Goal: Task Accomplishment & Management: Manage account settings

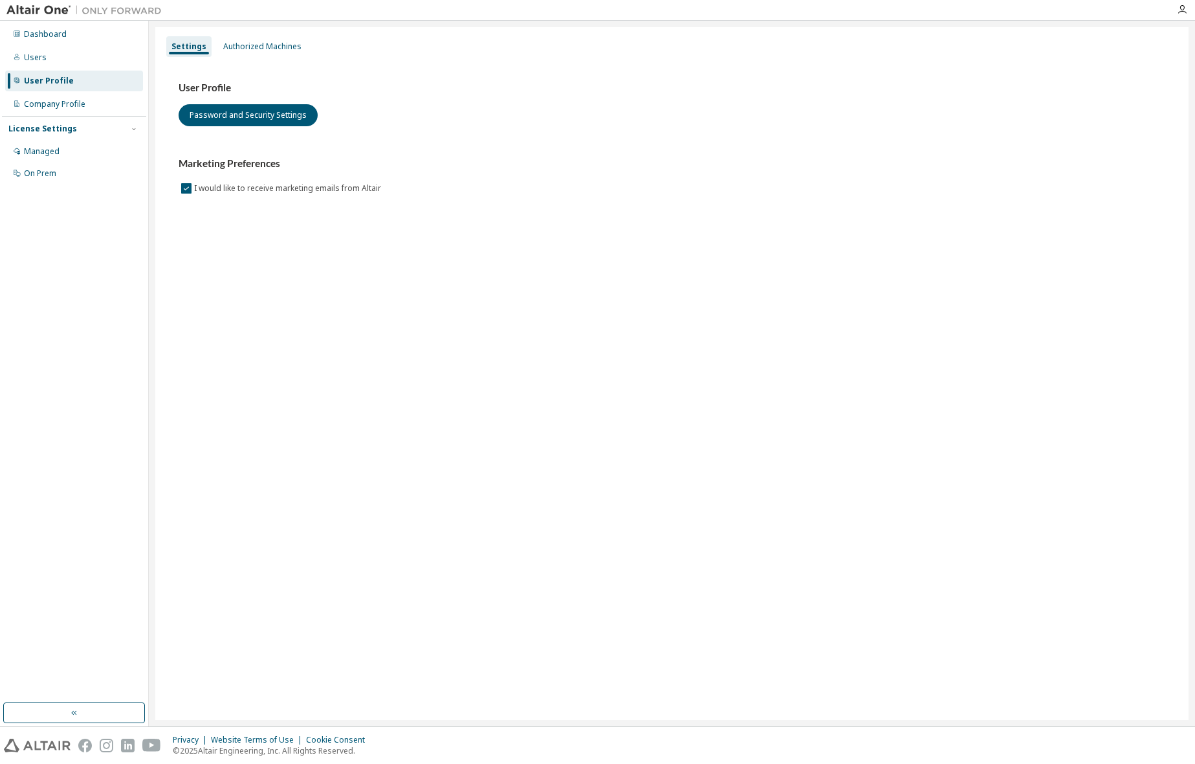
click at [254, 28] on div "Settings Authorized Machines User Profile Password and Security Settings Market…" at bounding box center [672, 373] width 1034 height 693
click at [252, 39] on div "Authorized Machines" at bounding box center [262, 46] width 89 height 21
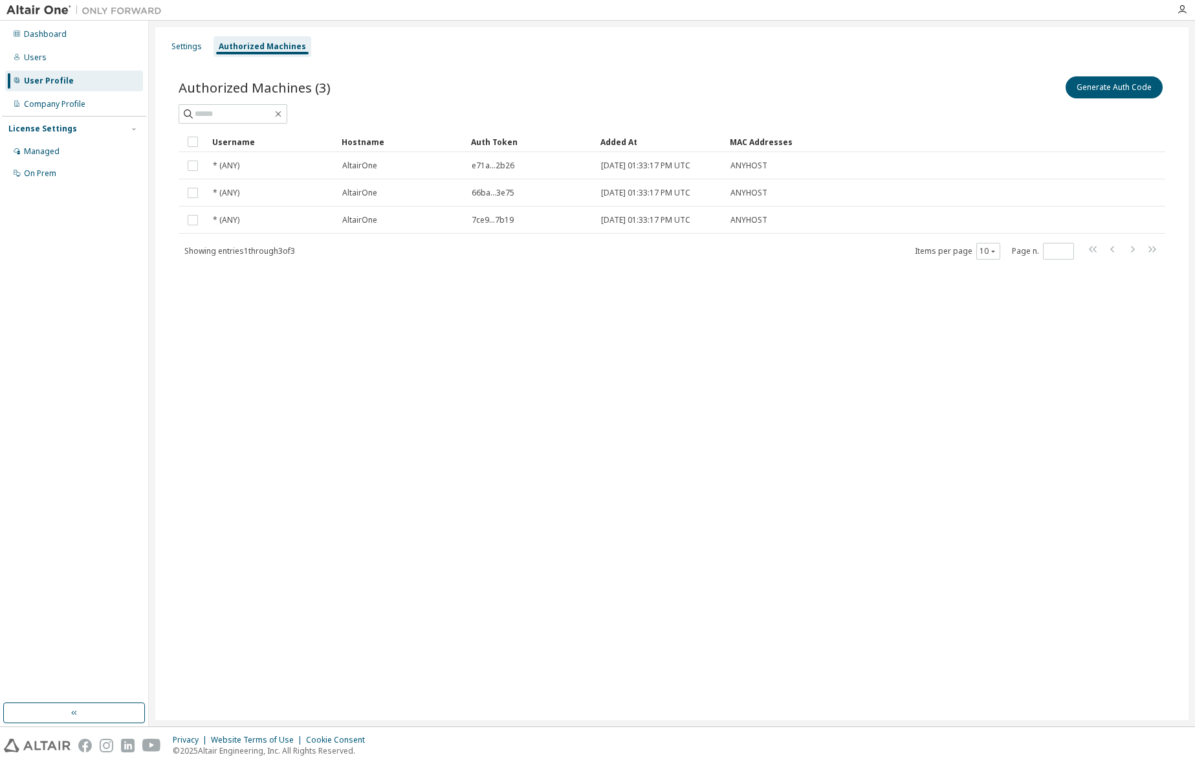
click at [41, 78] on div "User Profile" at bounding box center [49, 81] width 50 height 10
click at [1097, 92] on button "Generate Auth Code" at bounding box center [1114, 87] width 97 height 22
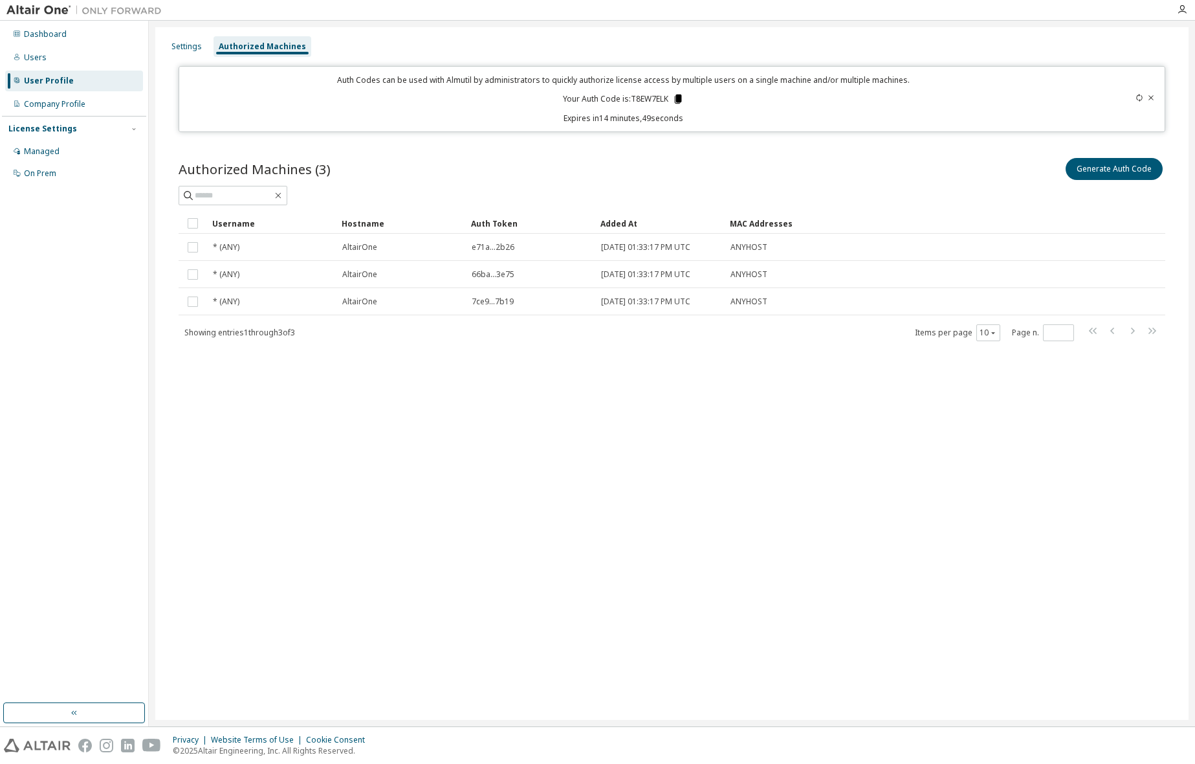
click at [679, 98] on icon at bounding box center [678, 98] width 7 height 9
click at [247, 469] on div "Settings Authorized Machines Auth Codes can be used with Almutil by administrat…" at bounding box center [672, 373] width 1034 height 693
click at [357, 448] on div "Settings Authorized Machines Auth Codes can be used with Almutil by administrat…" at bounding box center [672, 373] width 1034 height 693
click at [47, 57] on div "Users" at bounding box center [74, 57] width 138 height 21
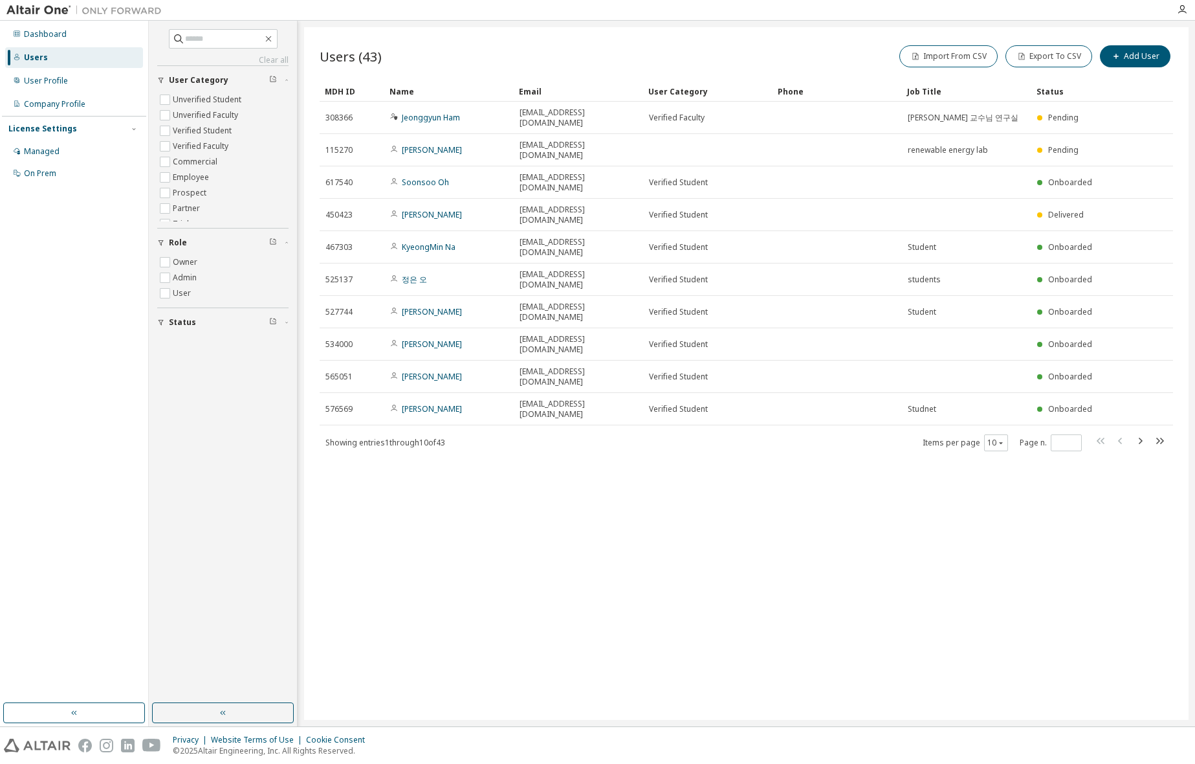
click at [674, 417] on div "Users (43) Import From CSV Export To CSV Add User Clear Load Save Save As Field…" at bounding box center [746, 373] width 885 height 693
click at [733, 392] on div "Users (43) Import From CSV Export To CSV Add User Clear Load Save Save As Field…" at bounding box center [746, 373] width 885 height 693
click at [735, 387] on div "Users (43) Import From CSV Export To CSV Add User Clear Load Save Save As Field…" at bounding box center [746, 373] width 885 height 693
click at [715, 405] on div "Users (43) Import From CSV Export To CSV Add User Clear Load Save Save As Field…" at bounding box center [746, 373] width 885 height 693
click at [408, 402] on div "Users (43) Import From CSV Export To CSV Add User Clear Load Save Save As Field…" at bounding box center [746, 373] width 885 height 693
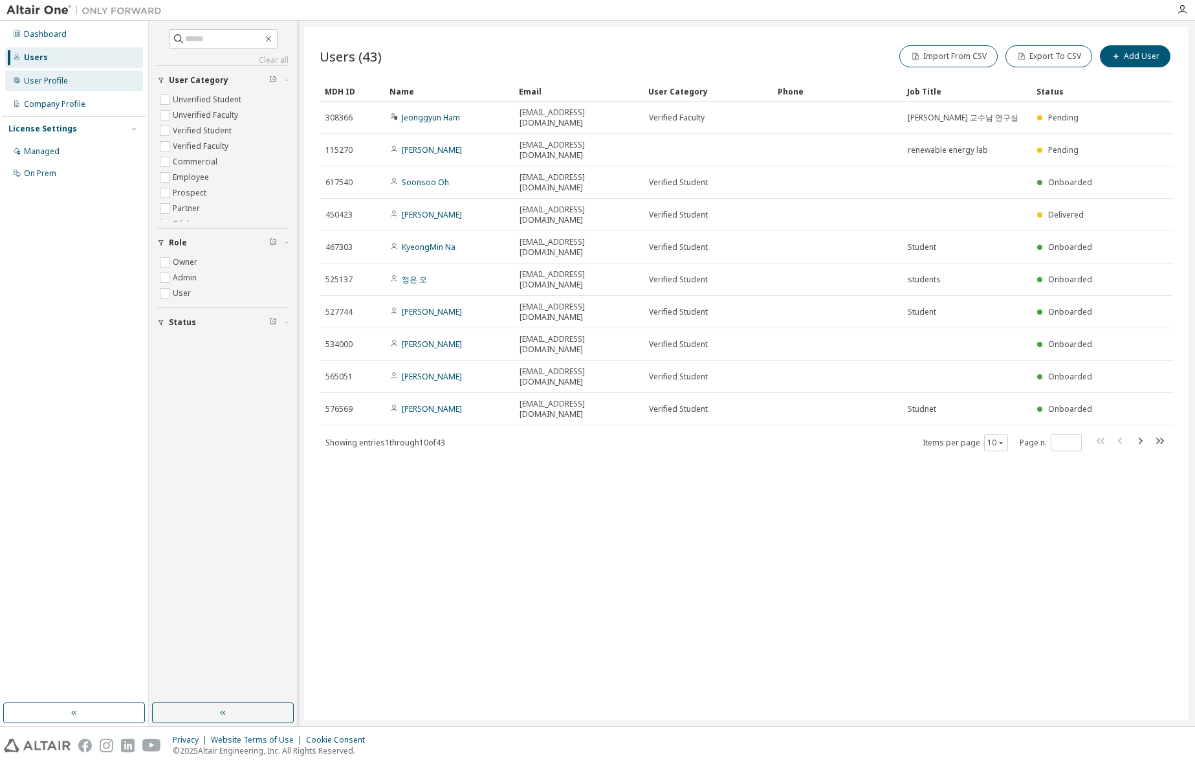
click at [49, 86] on div "User Profile" at bounding box center [74, 81] width 138 height 21
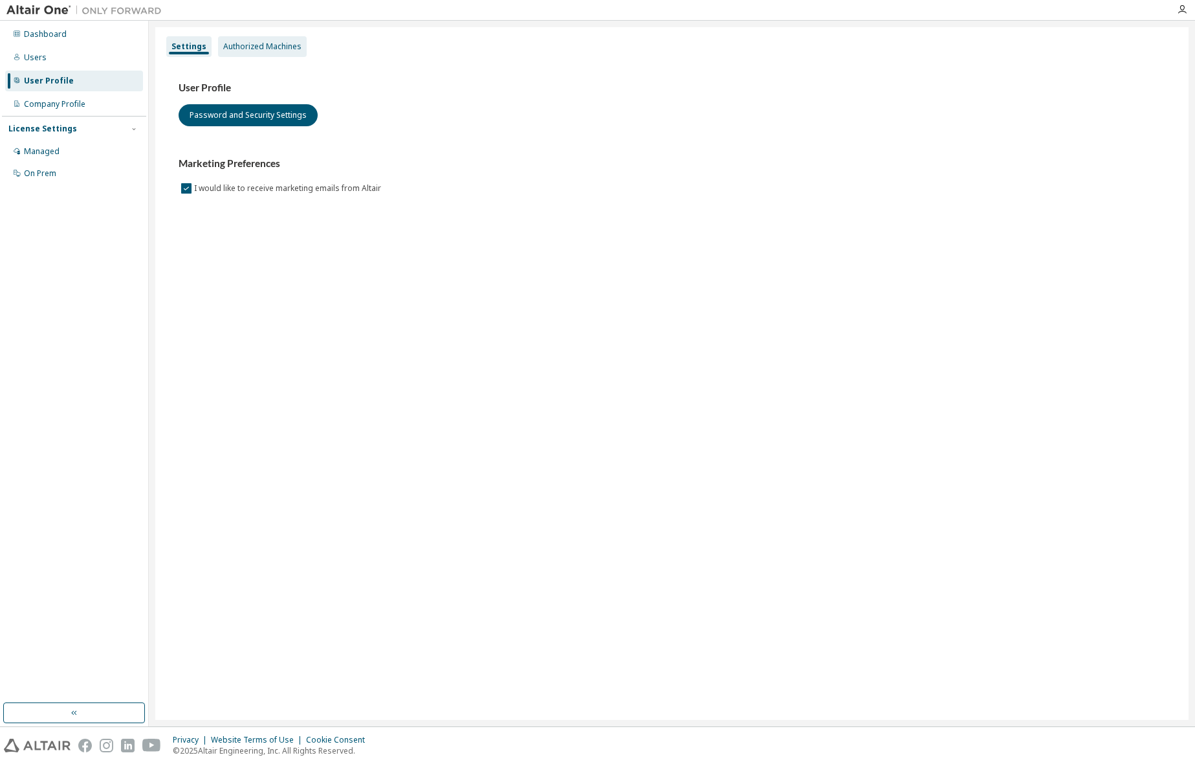
click at [256, 47] on div "Authorized Machines" at bounding box center [262, 46] width 78 height 10
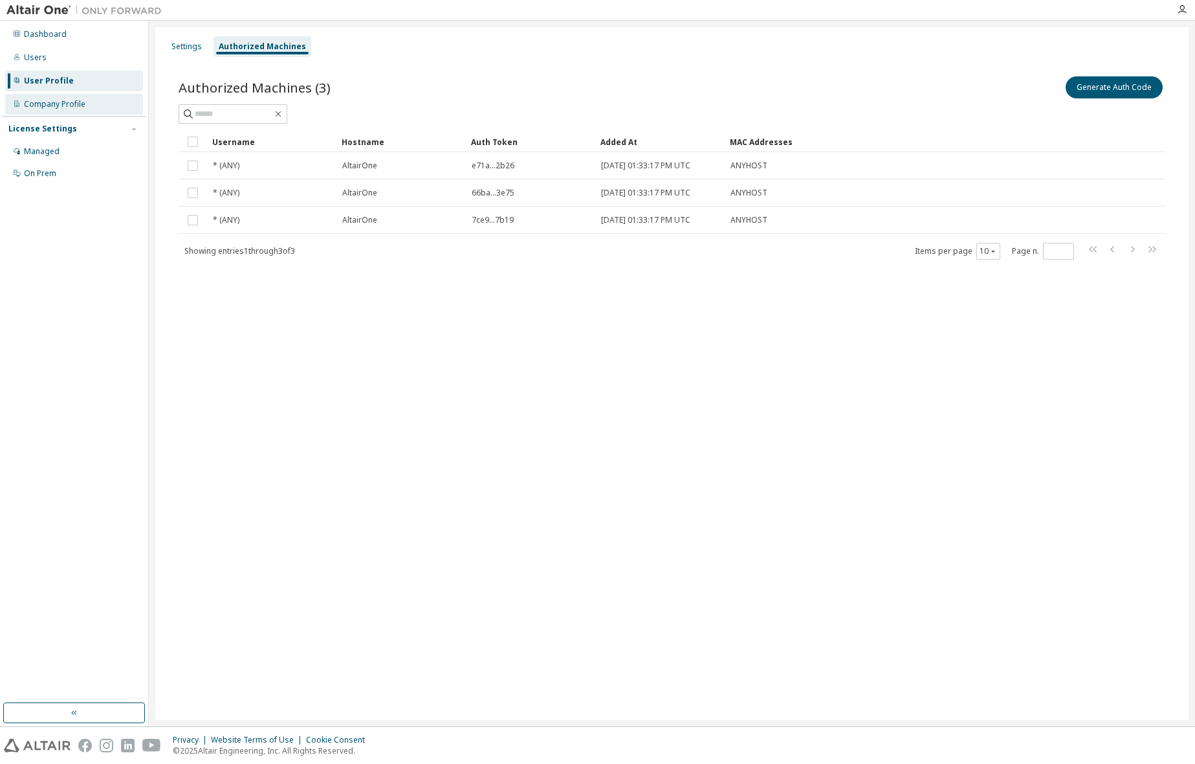
click at [75, 104] on div "Company Profile" at bounding box center [54, 104] width 61 height 10
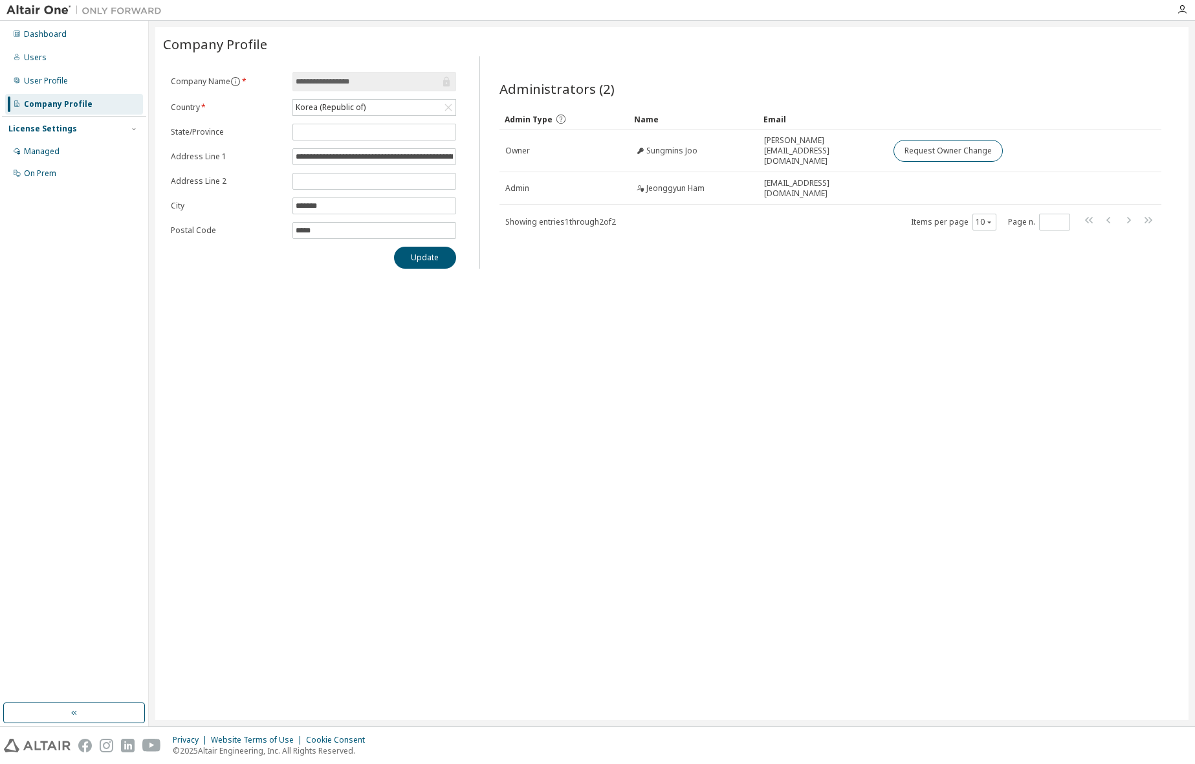
click at [685, 304] on div "**********" at bounding box center [672, 373] width 1034 height 693
click at [700, 285] on div "**********" at bounding box center [672, 373] width 1034 height 693
click at [67, 127] on div "License Settings" at bounding box center [42, 129] width 69 height 10
click at [70, 129] on div "License Settings" at bounding box center [42, 129] width 69 height 10
click at [47, 154] on div "Managed" at bounding box center [42, 151] width 36 height 10
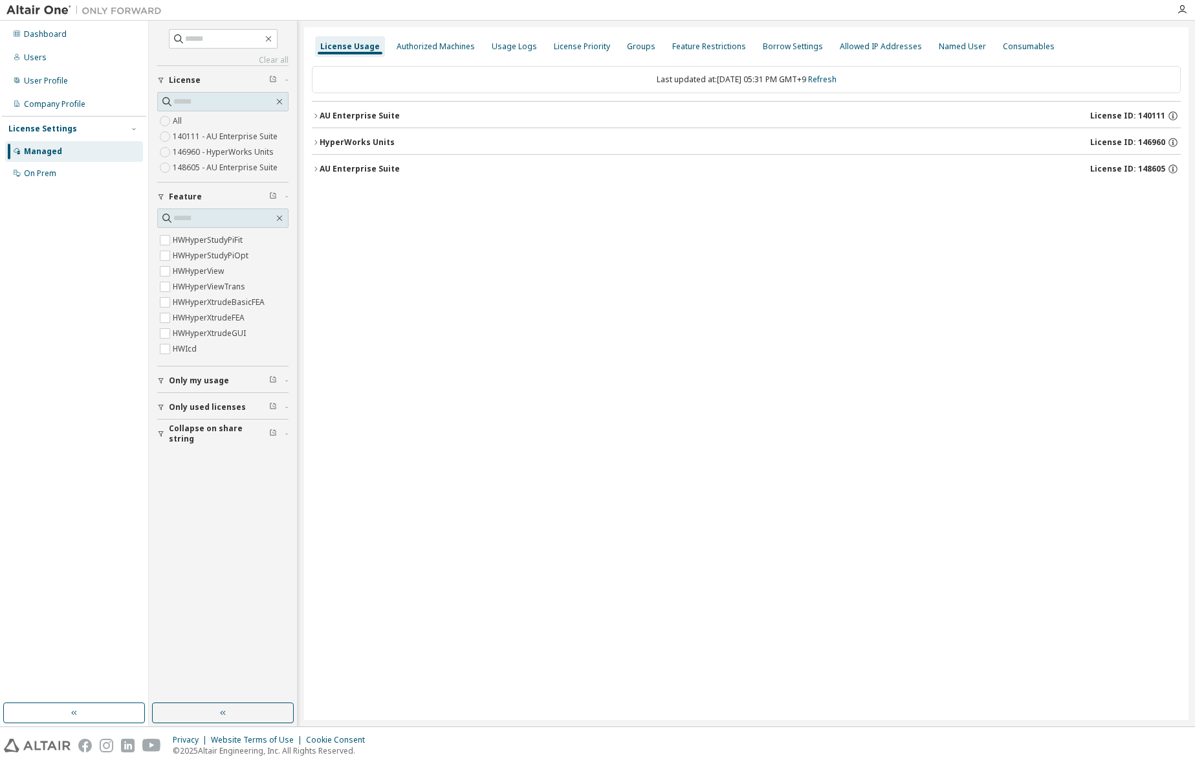
scroll to position [1618, 0]
click at [54, 177] on div "On Prem" at bounding box center [40, 173] width 32 height 10
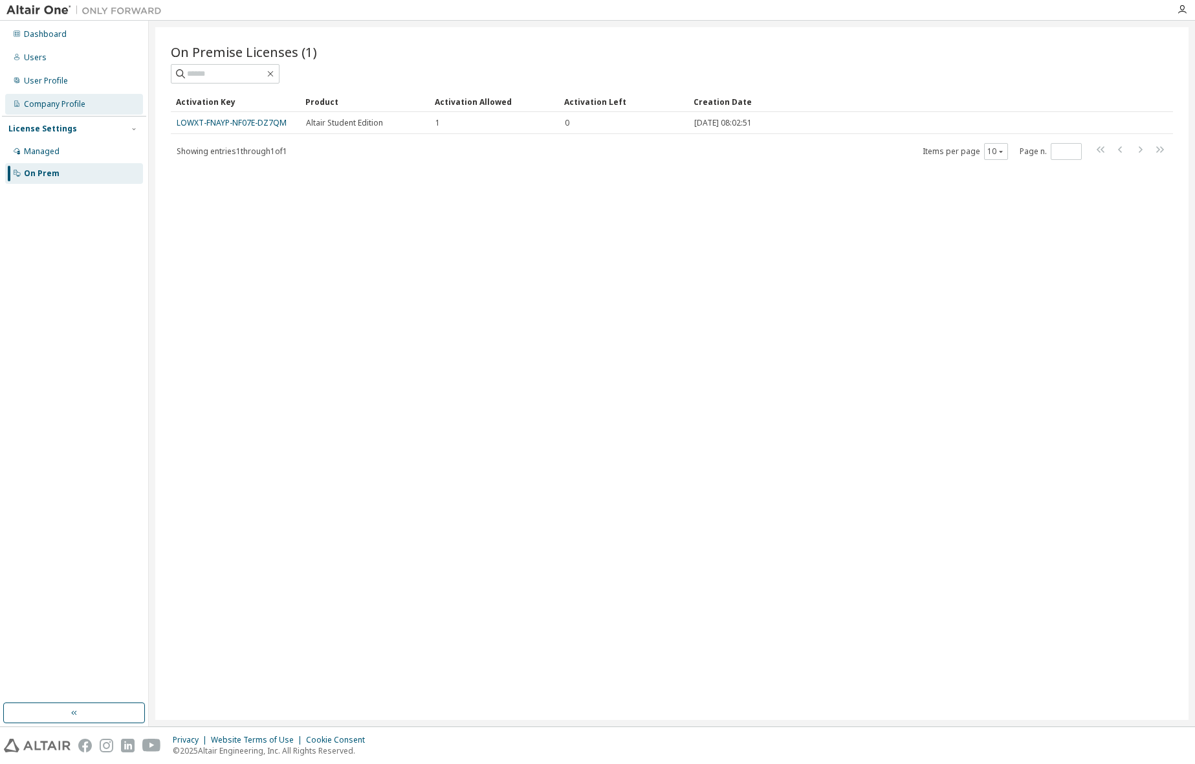
click at [60, 100] on div "Company Profile" at bounding box center [54, 104] width 61 height 10
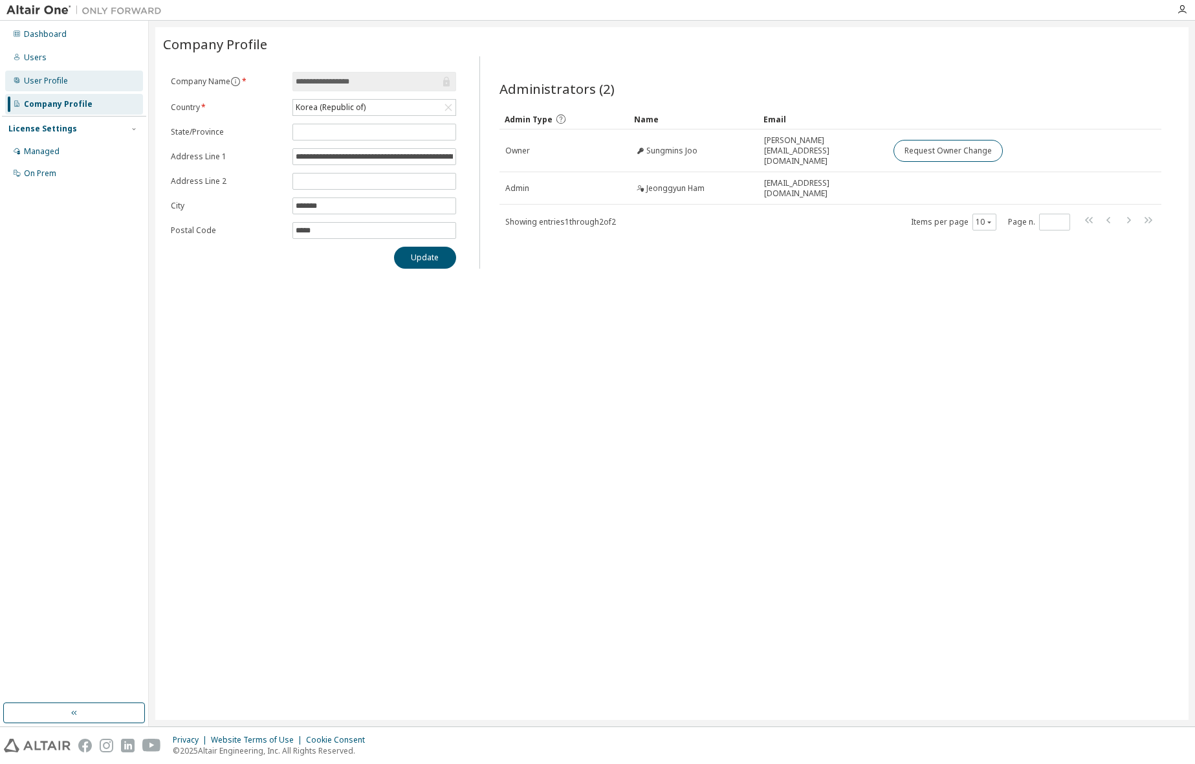
click at [48, 79] on div "User Profile" at bounding box center [46, 81] width 44 height 10
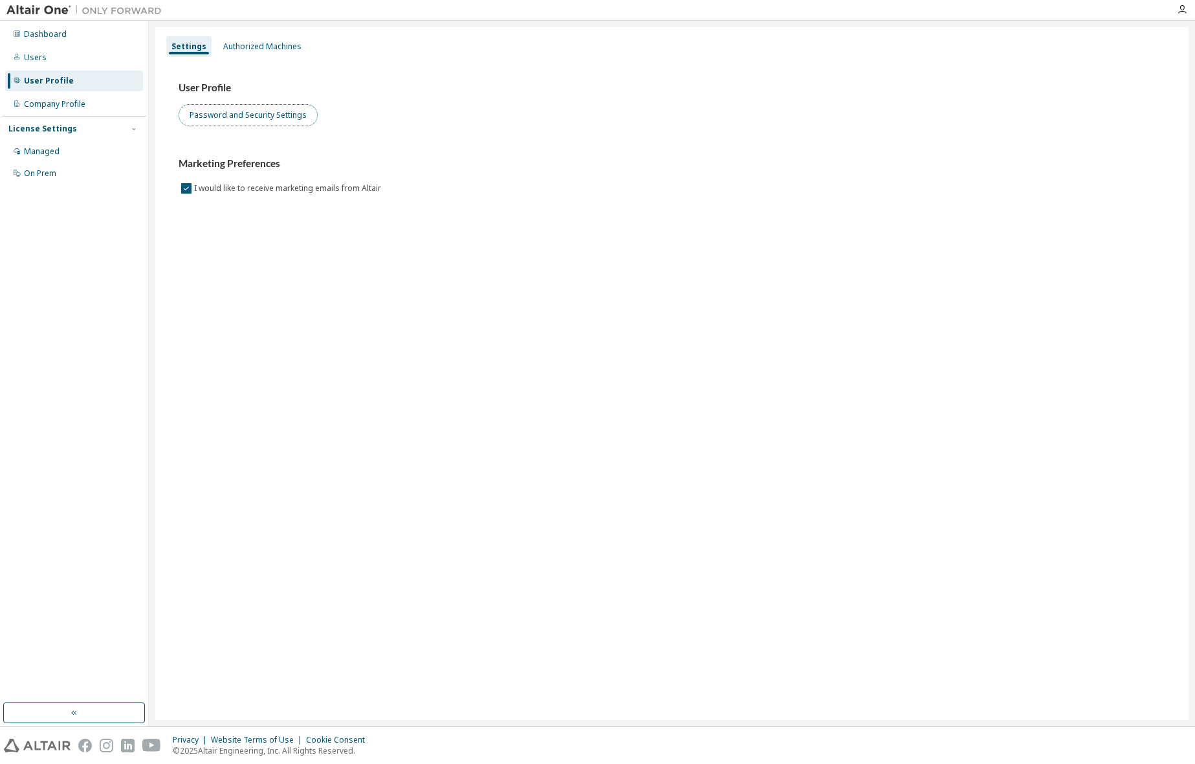
click at [224, 113] on button "Password and Security Settings" at bounding box center [248, 115] width 139 height 22
click at [41, 153] on div "Managed" at bounding box center [42, 151] width 36 height 10
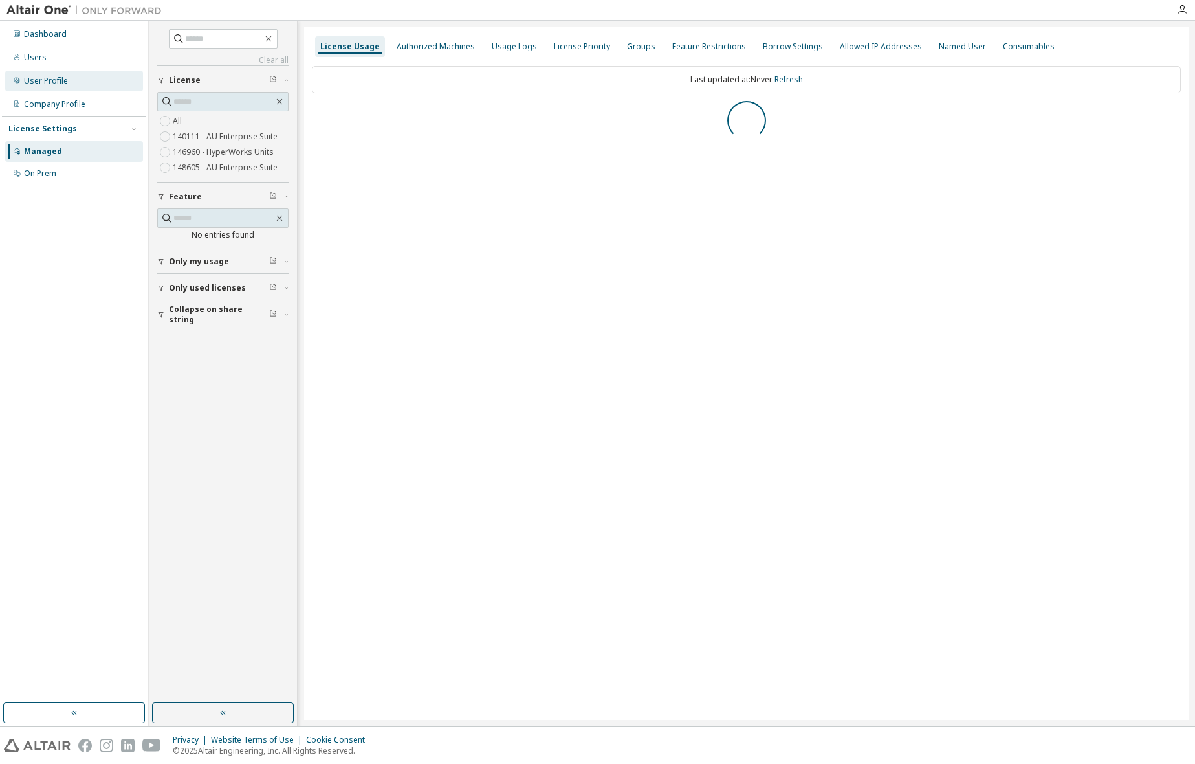
click at [52, 80] on div "User Profile" at bounding box center [46, 81] width 44 height 10
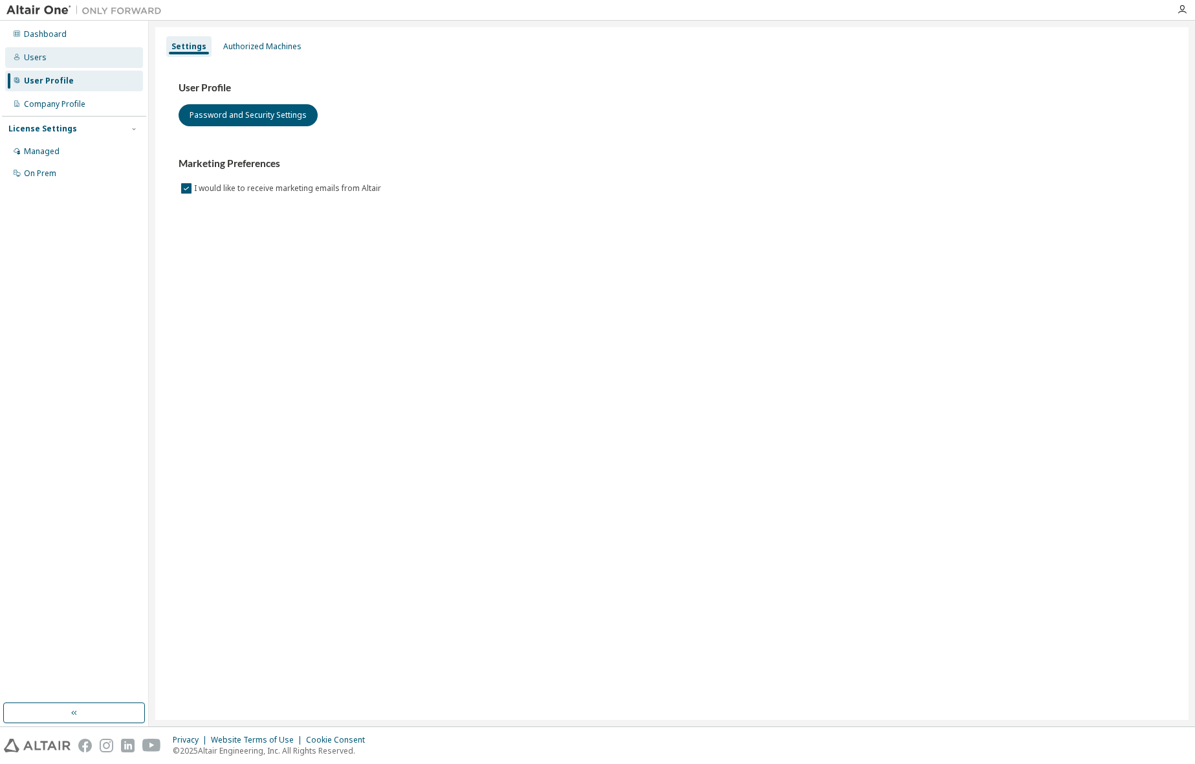
click at [42, 59] on div "Users" at bounding box center [35, 57] width 23 height 10
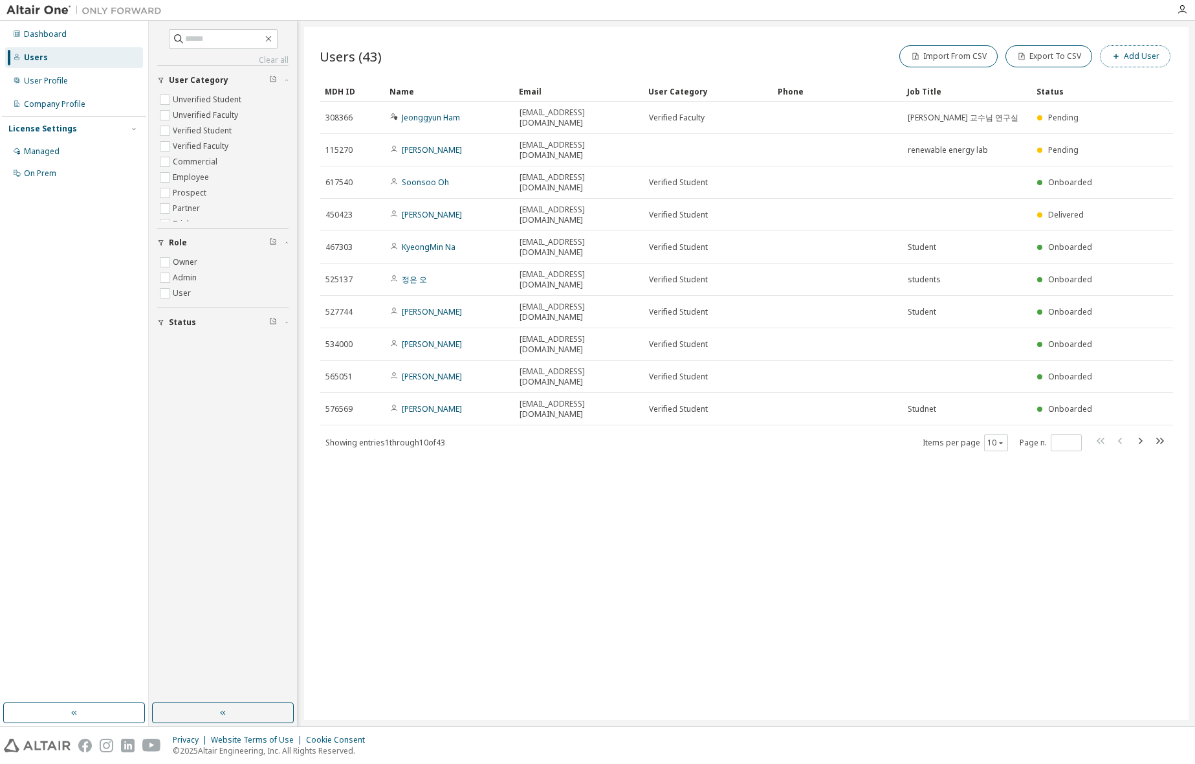
click at [1129, 57] on button "Add User" at bounding box center [1135, 56] width 71 height 22
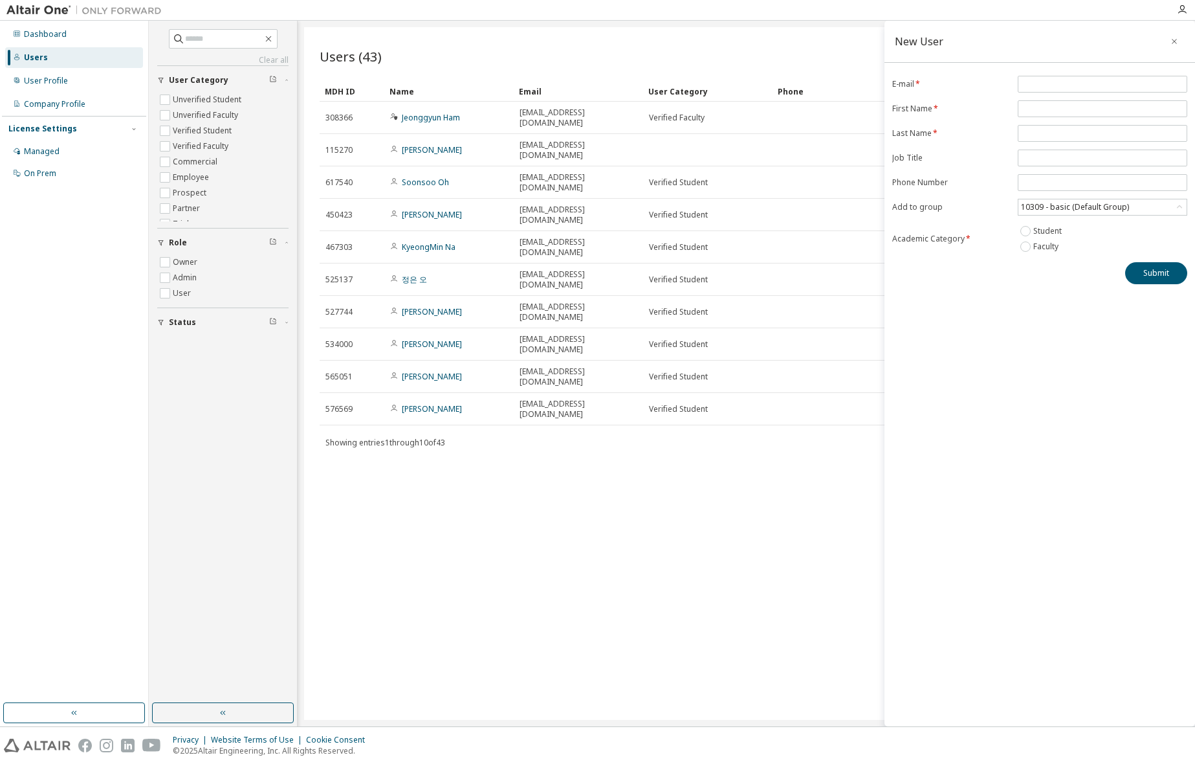
click at [696, 41] on div "Users (43) Import From CSV Export To CSV Add User Clear Load Save Save As Field…" at bounding box center [746, 373] width 885 height 693
click at [1176, 43] on icon "button" at bounding box center [1174, 41] width 9 height 10
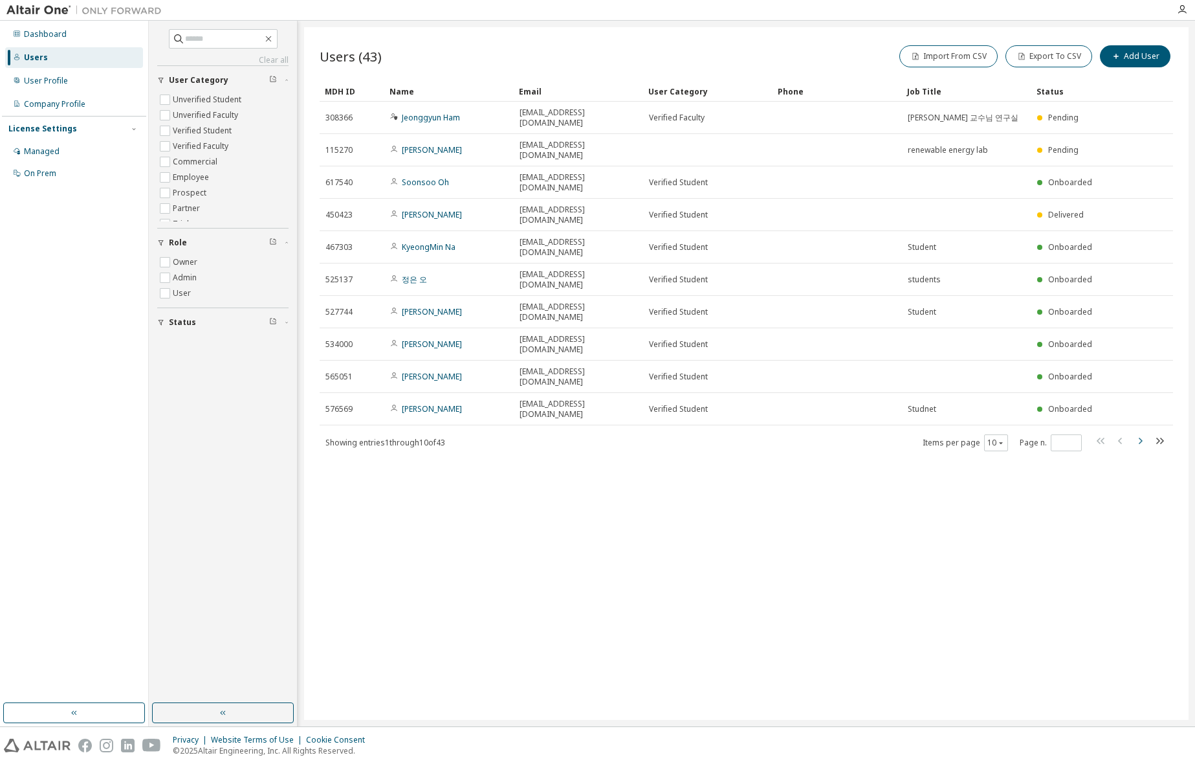
click at [1141, 438] on icon "button" at bounding box center [1141, 441] width 4 height 6
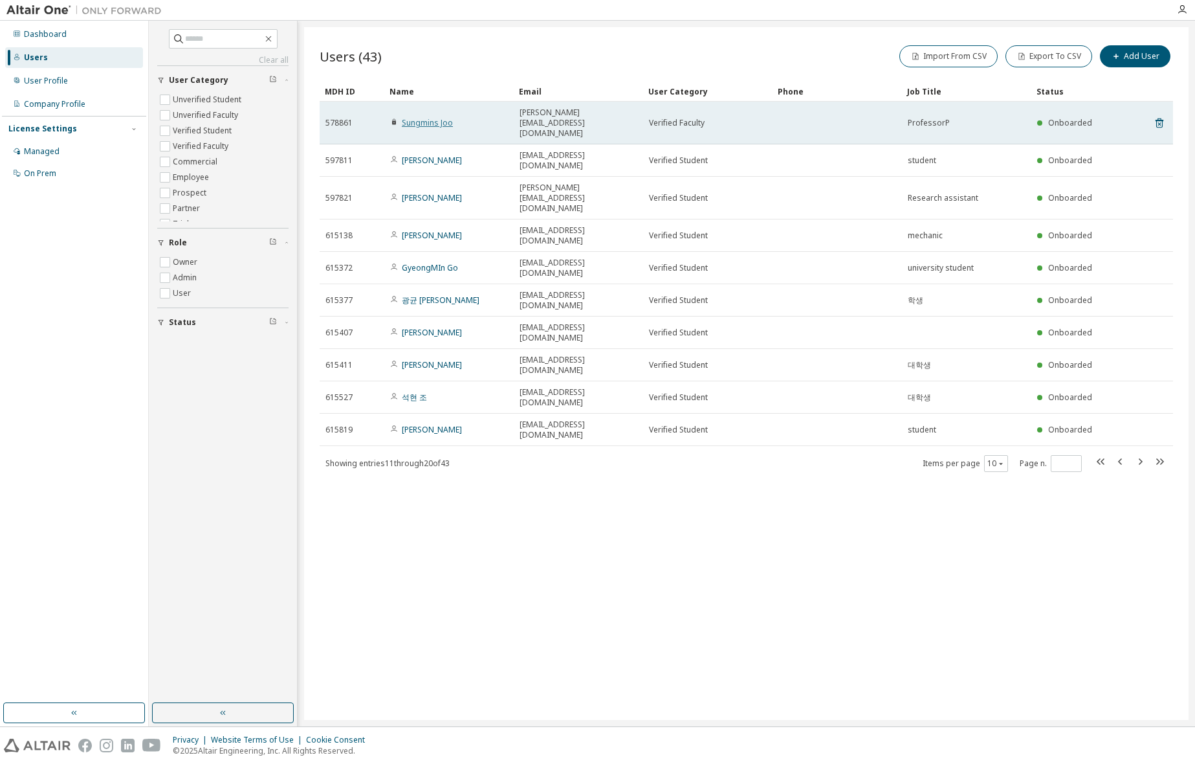
click at [440, 117] on link "Sungmins Joo" at bounding box center [427, 122] width 51 height 11
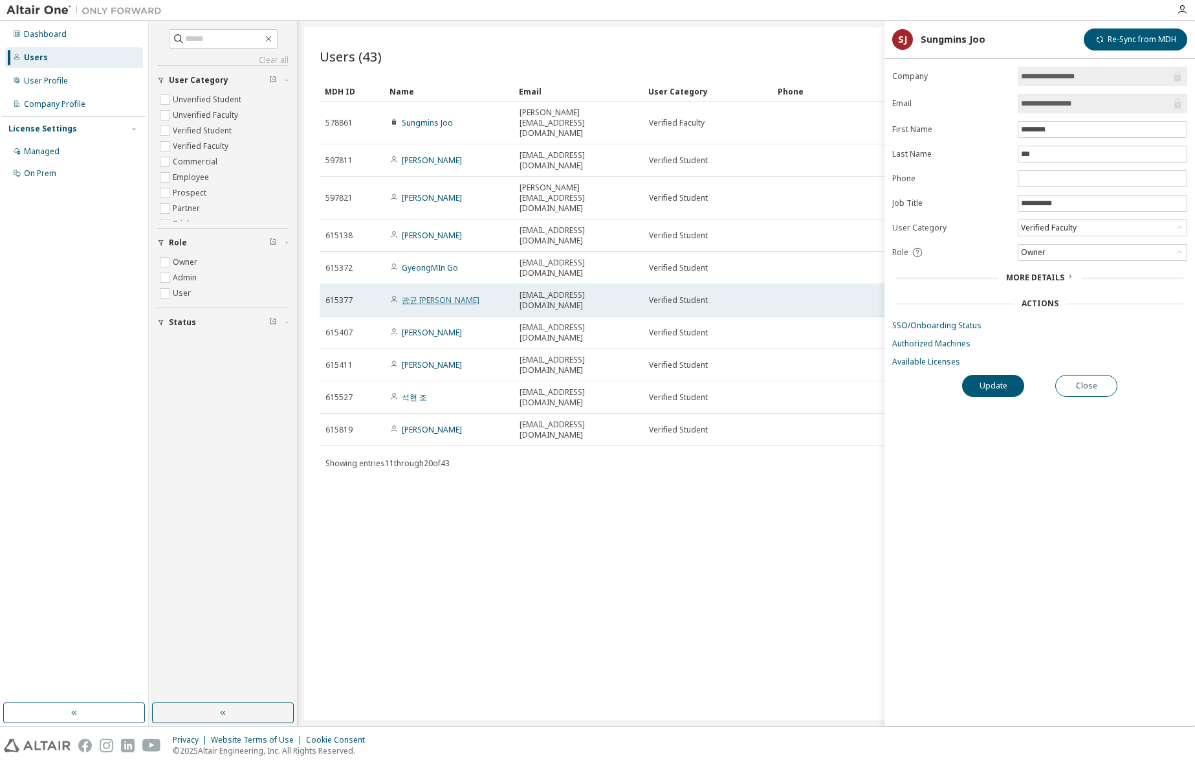
click at [406, 294] on link "광균 김" at bounding box center [441, 299] width 78 height 11
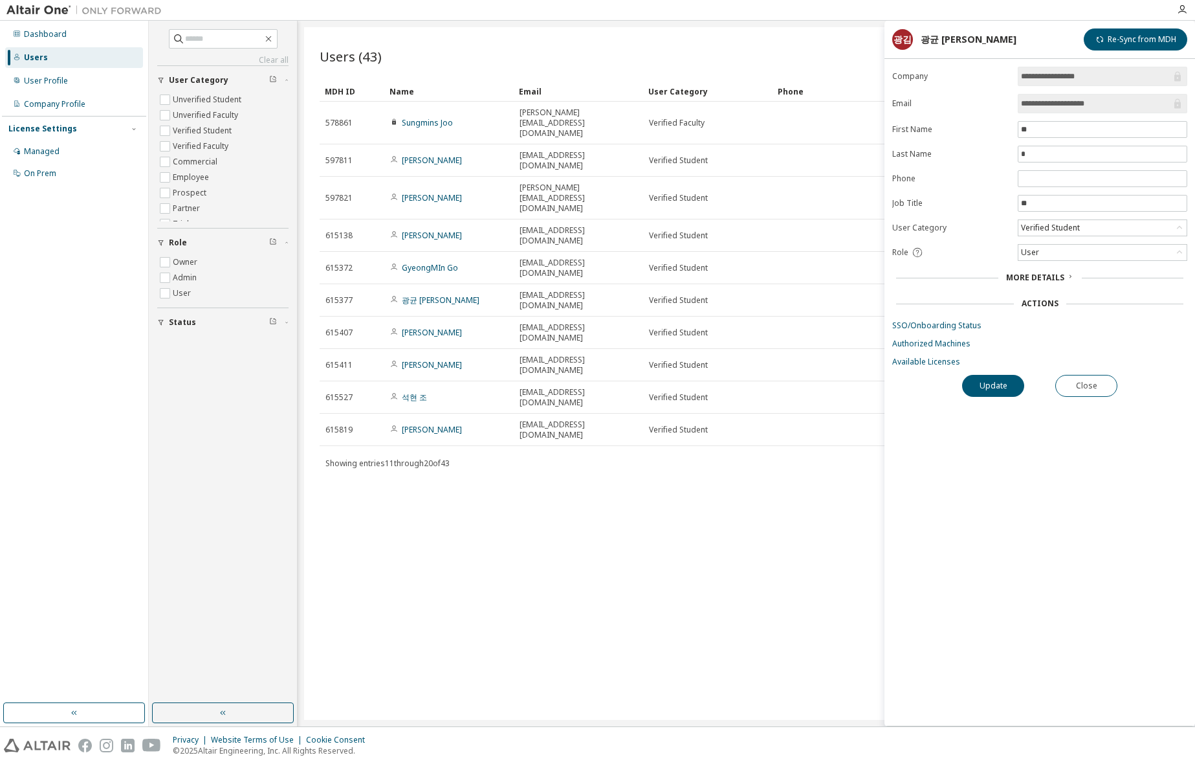
click at [828, 375] on div "Users (43) Import From CSV Export To CSV Add User Clear Load Save Save As Field…" at bounding box center [746, 373] width 885 height 693
click at [1080, 385] on button "Close" at bounding box center [1087, 386] width 62 height 22
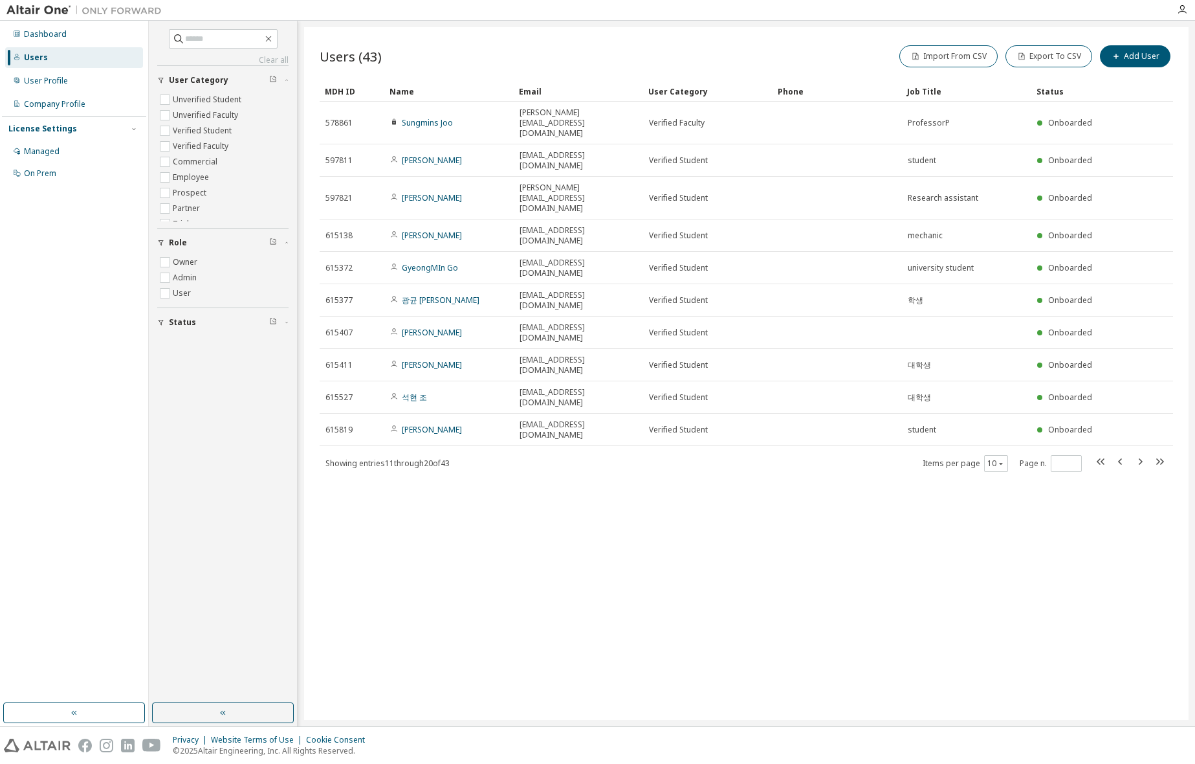
click at [728, 439] on div "Users (43) Import From CSV Export To CSV Add User Clear Load Save Save As Field…" at bounding box center [746, 373] width 885 height 693
click at [641, 509] on div "Users (43) Import From CSV Export To CSV Add User Clear Load Save Save As Field…" at bounding box center [746, 373] width 885 height 693
click at [1137, 454] on icon "button" at bounding box center [1141, 462] width 16 height 16
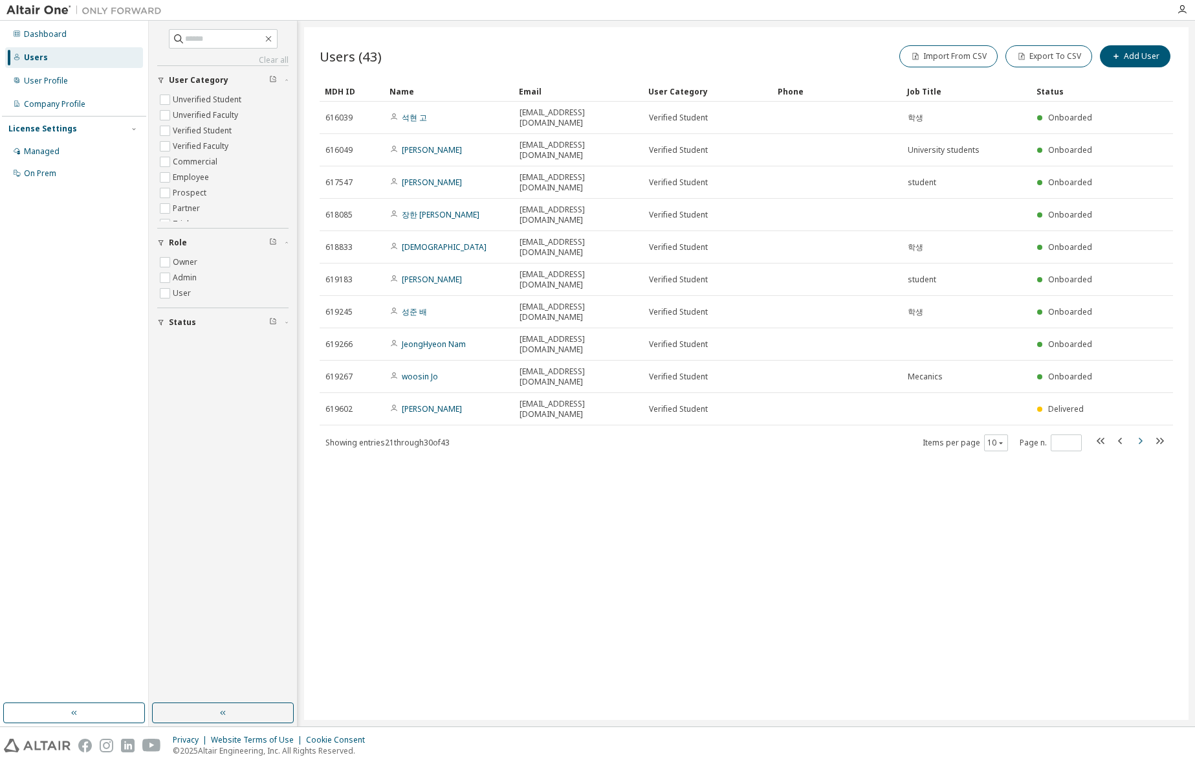
click at [1140, 438] on icon "button" at bounding box center [1141, 441] width 4 height 6
click at [1139, 433] on icon "button" at bounding box center [1141, 441] width 16 height 16
type input "*"
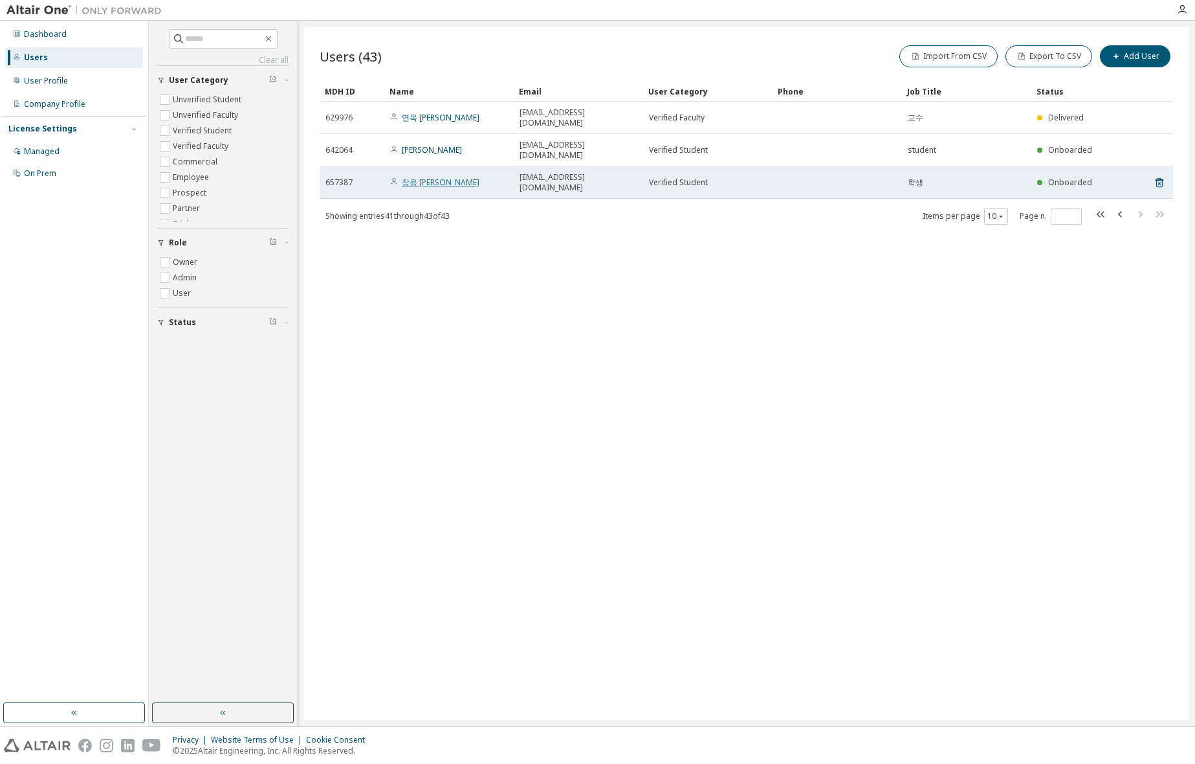
click at [417, 177] on link "창용 윤" at bounding box center [441, 182] width 78 height 11
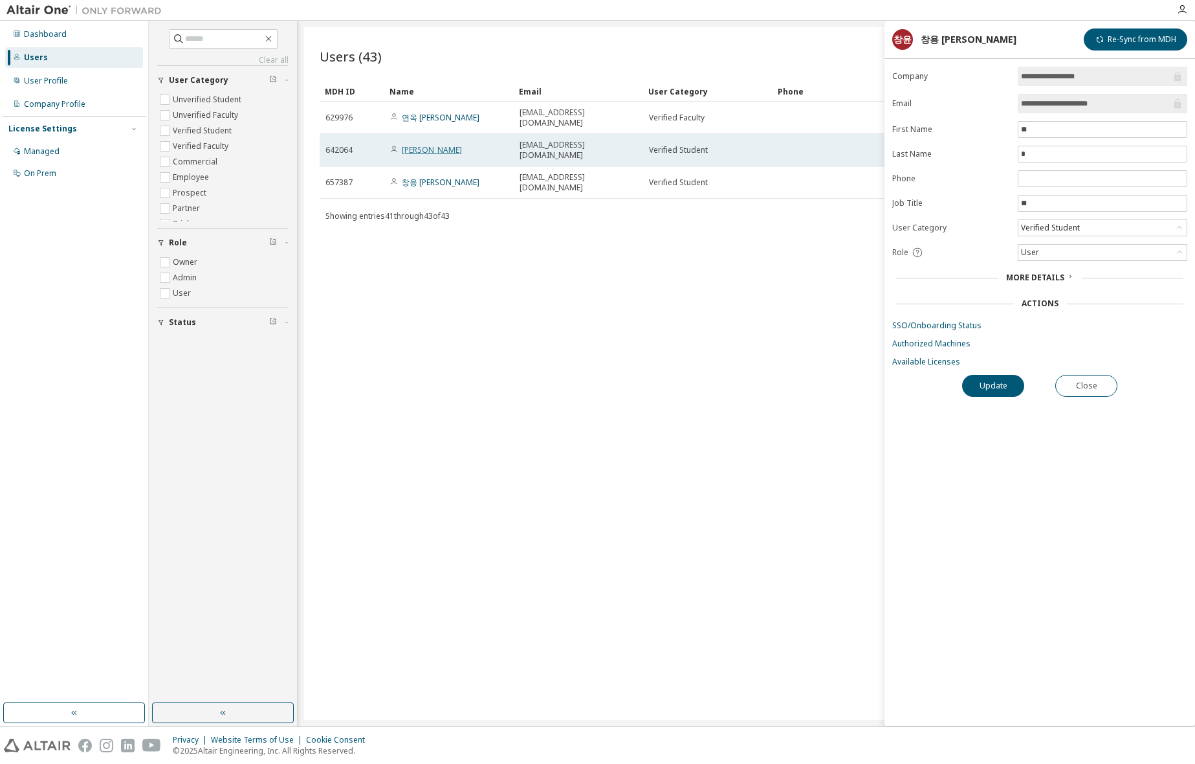
click at [417, 144] on link "KIM Sujong" at bounding box center [432, 149] width 60 height 11
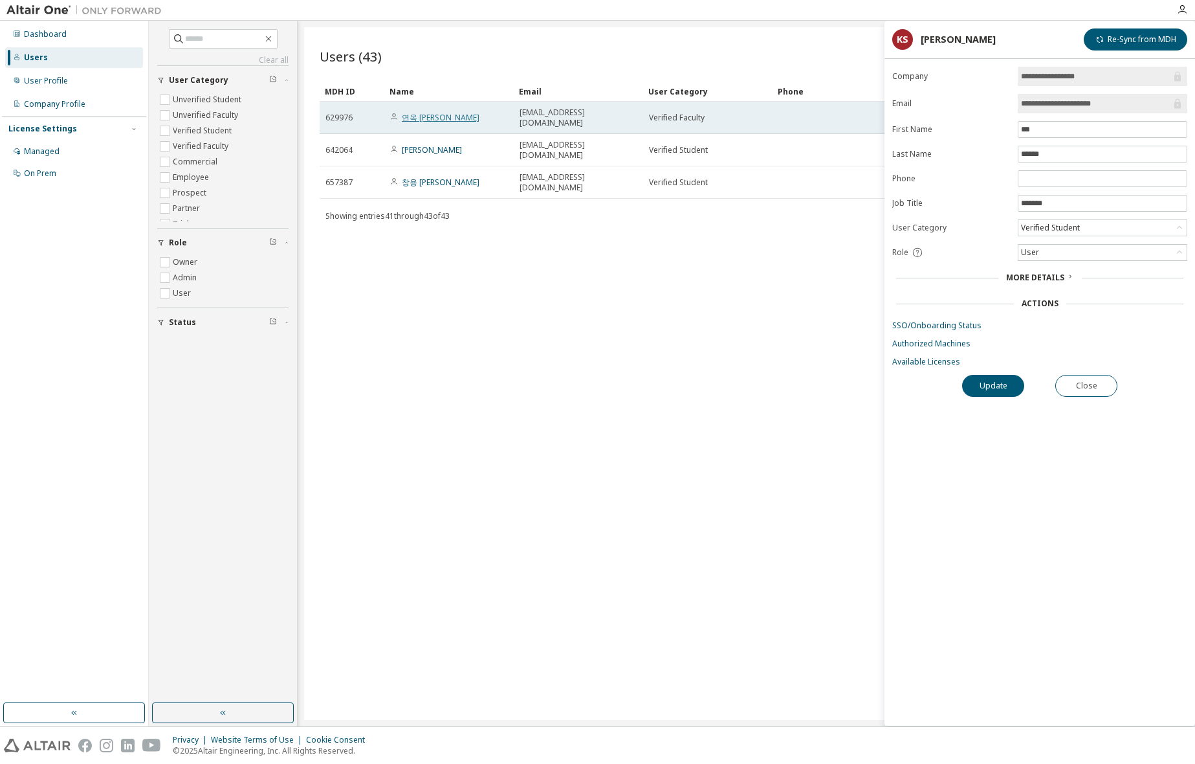
click at [416, 115] on link "연옥 최" at bounding box center [441, 117] width 78 height 11
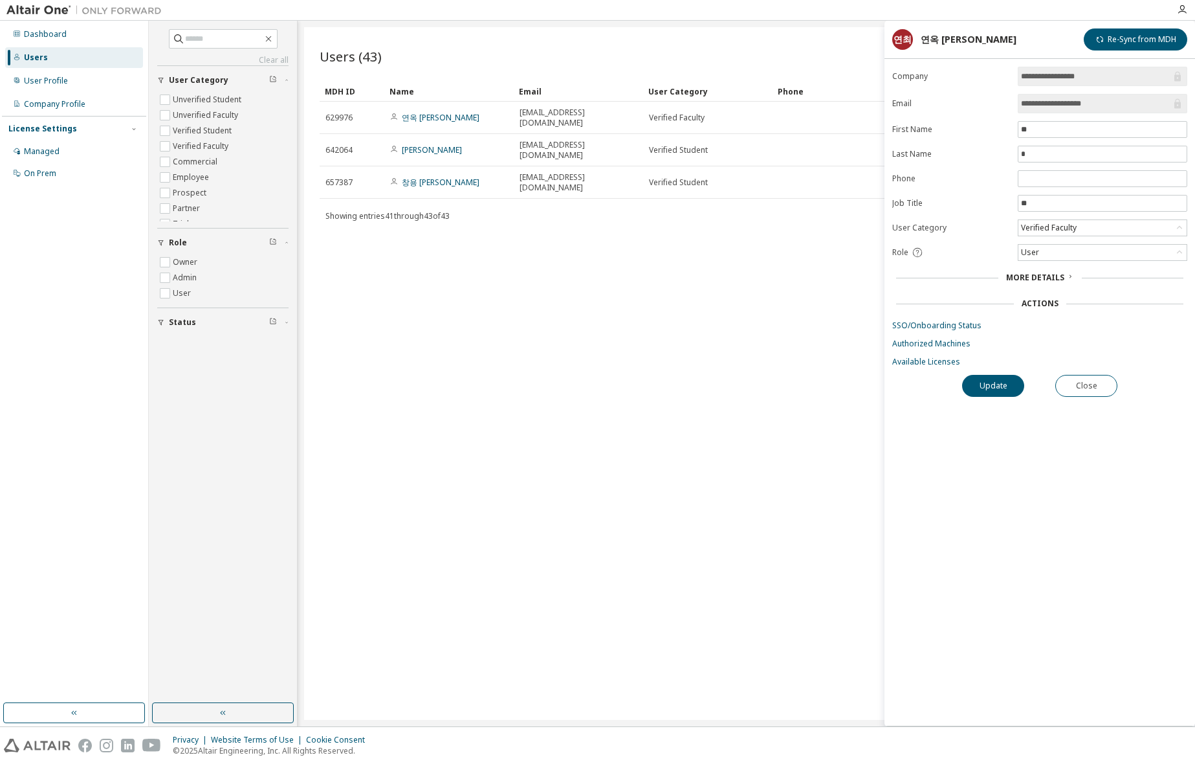
click at [637, 364] on div "Users (43) Import From CSV Export To CSV Add User Clear Load Save Save As Field…" at bounding box center [746, 373] width 885 height 693
click at [759, 271] on div "Users (43) Import From CSV Export To CSV Add User Clear Load Save Save As Field…" at bounding box center [746, 373] width 885 height 693
click at [744, 385] on div "Users (43) Import From CSV Export To CSV Add User Clear Load Save Save As Field…" at bounding box center [746, 373] width 885 height 693
click at [48, 82] on div "User Profile" at bounding box center [46, 81] width 44 height 10
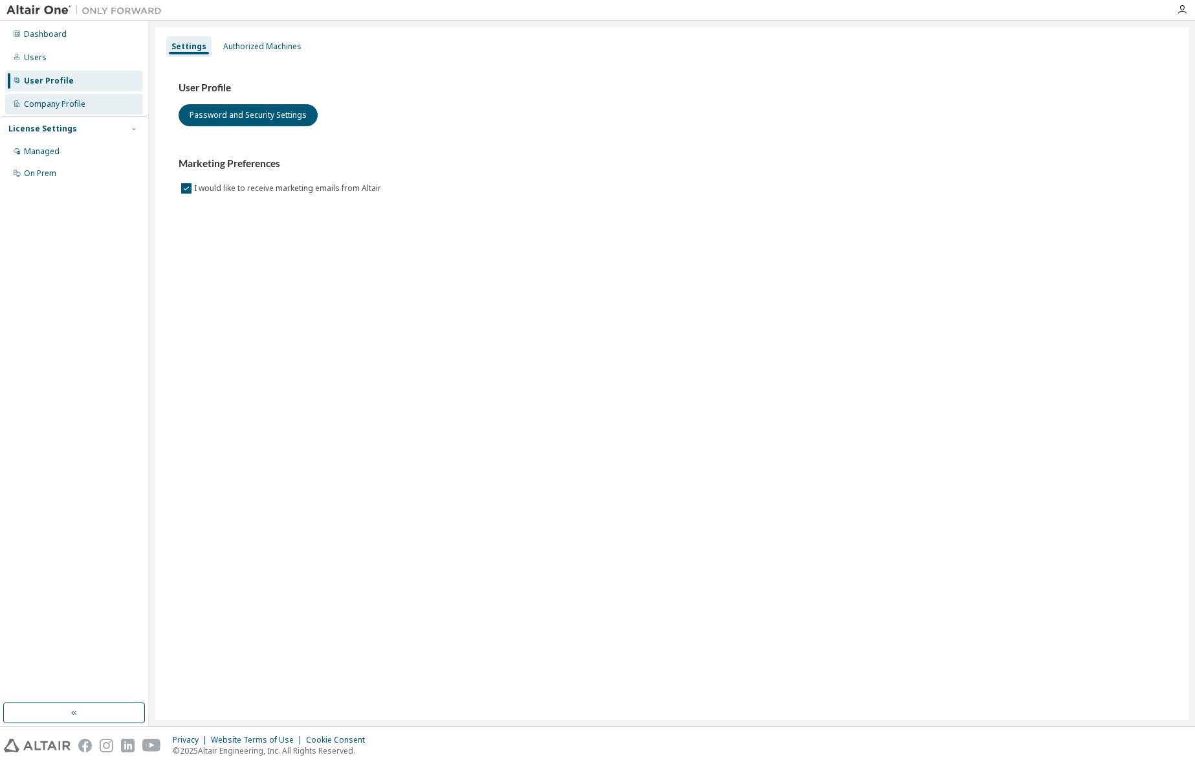
click at [60, 105] on div "Company Profile" at bounding box center [54, 104] width 61 height 10
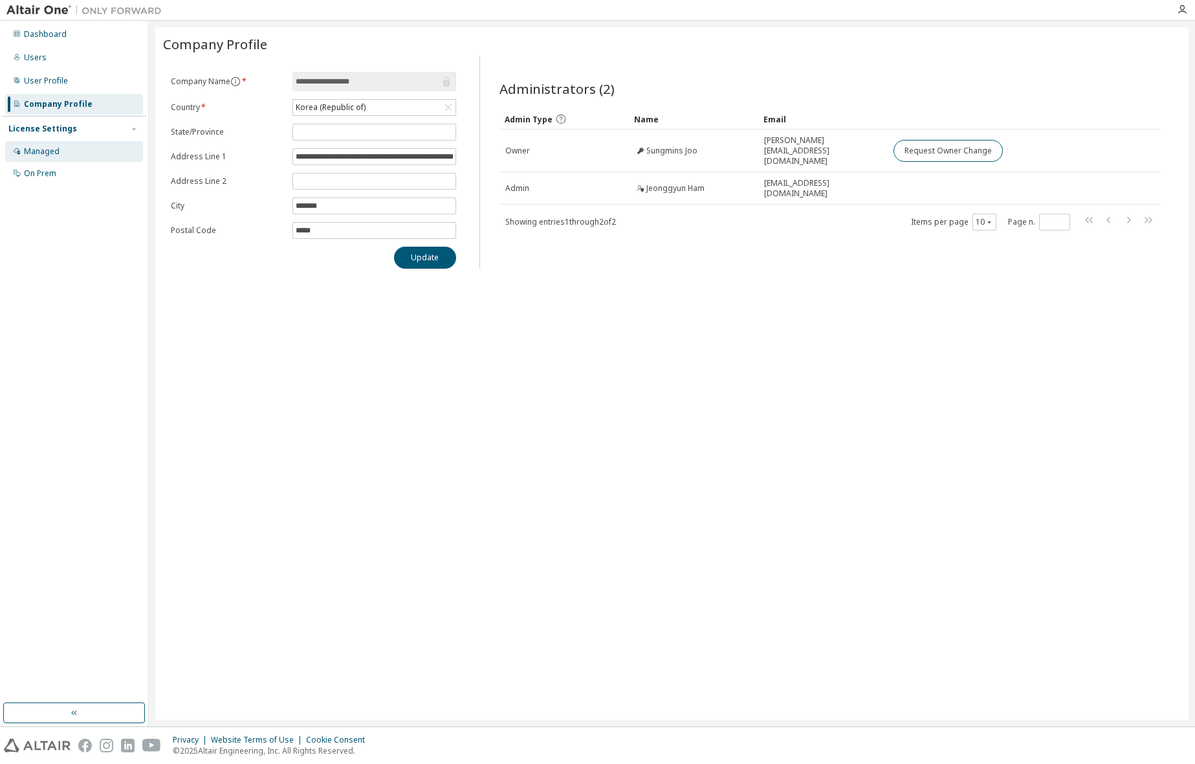
click at [39, 150] on div "Managed" at bounding box center [42, 151] width 36 height 10
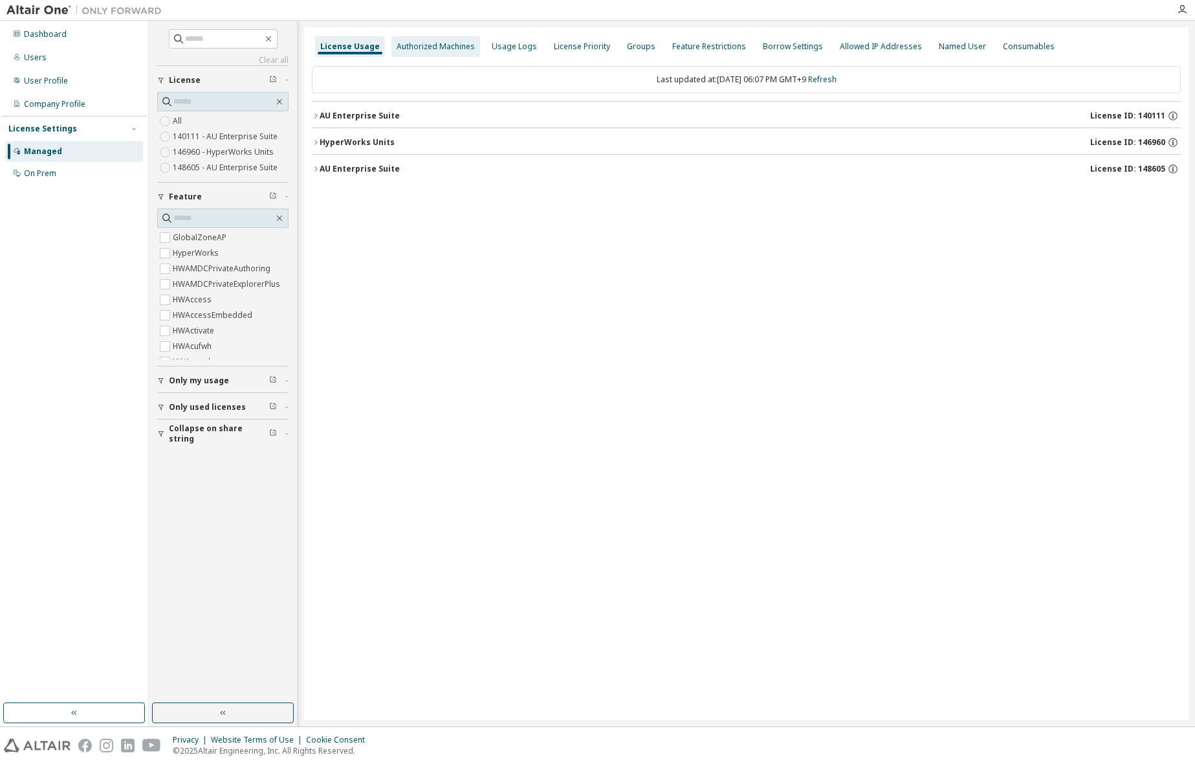
click at [435, 50] on div "Authorized Machines" at bounding box center [436, 46] width 78 height 10
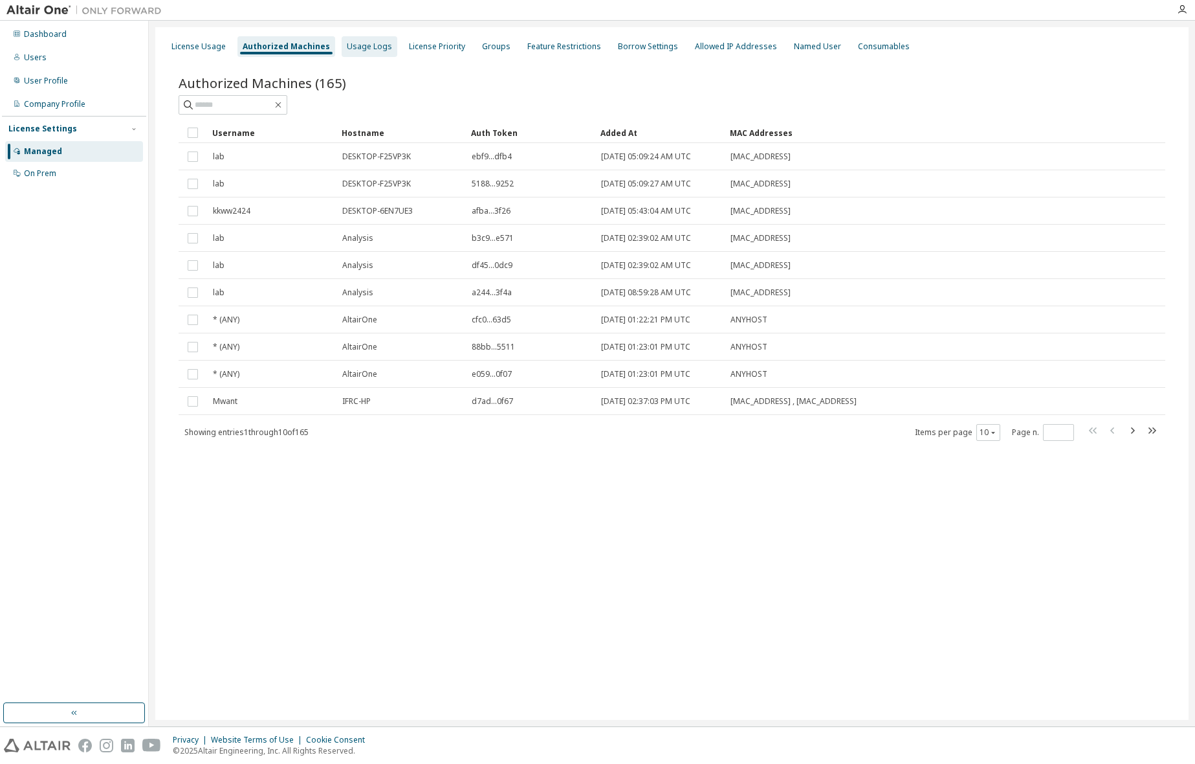
click at [365, 47] on div "Usage Logs" at bounding box center [369, 46] width 45 height 10
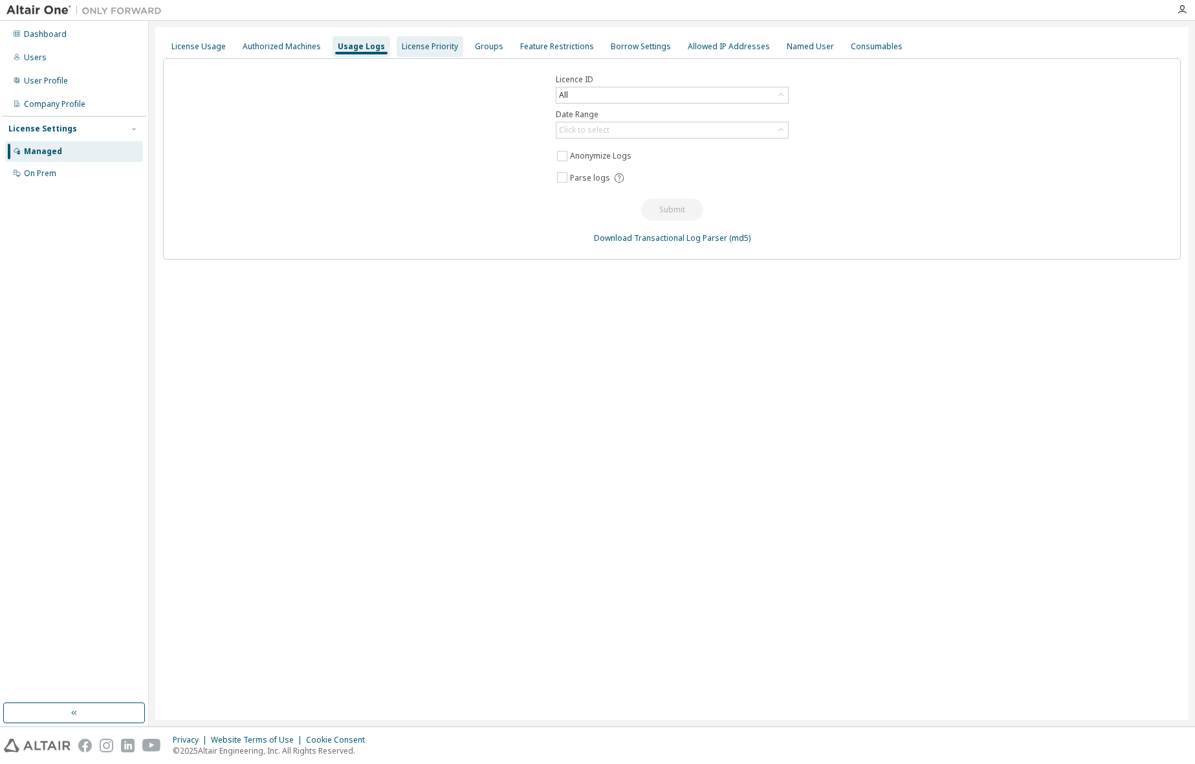
click at [427, 49] on div "License Priority" at bounding box center [430, 46] width 56 height 10
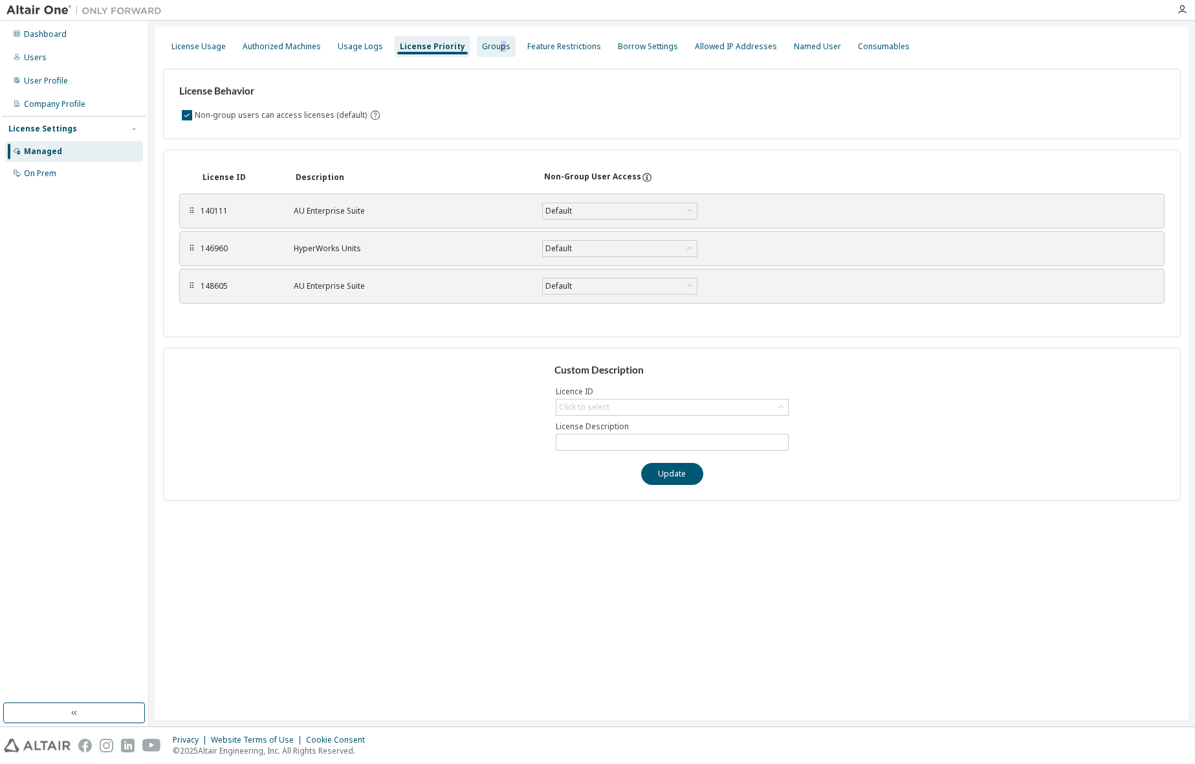
click at [492, 50] on div "Groups" at bounding box center [496, 46] width 28 height 10
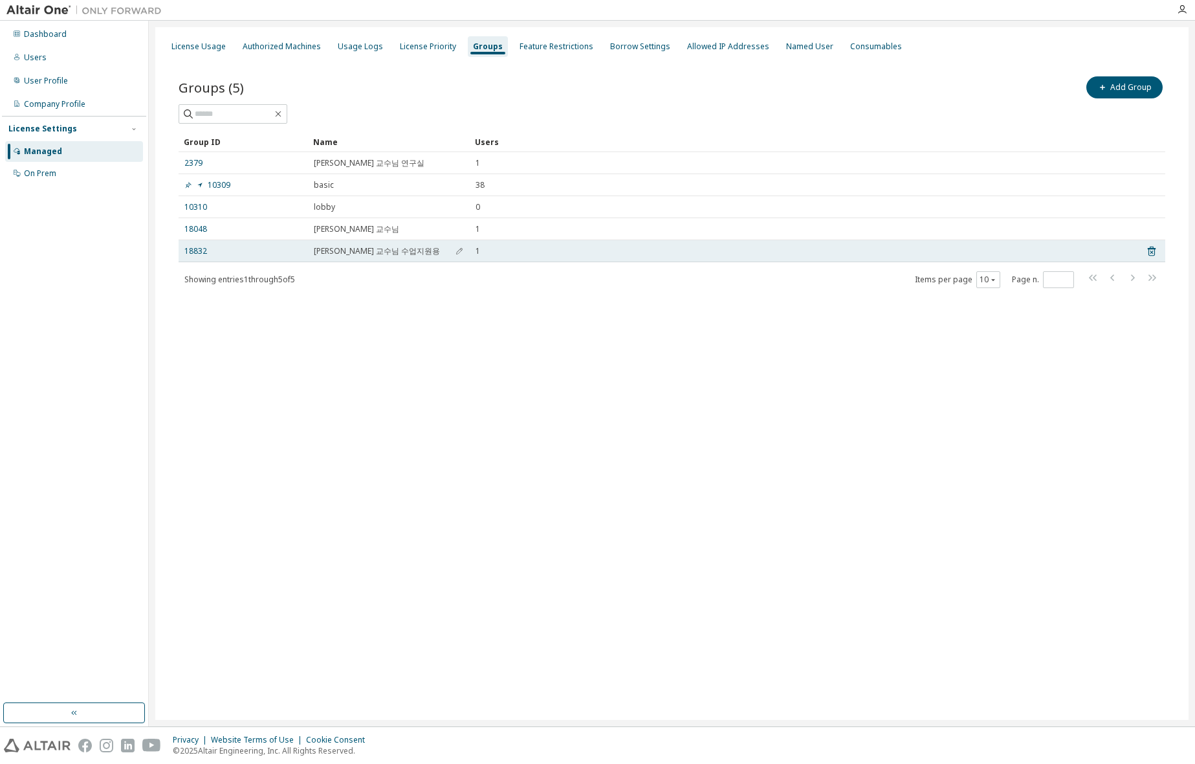
click at [329, 256] on span "주성민 교수님 수업지원용" at bounding box center [377, 251] width 126 height 10
click at [198, 253] on link "18832" at bounding box center [195, 251] width 23 height 10
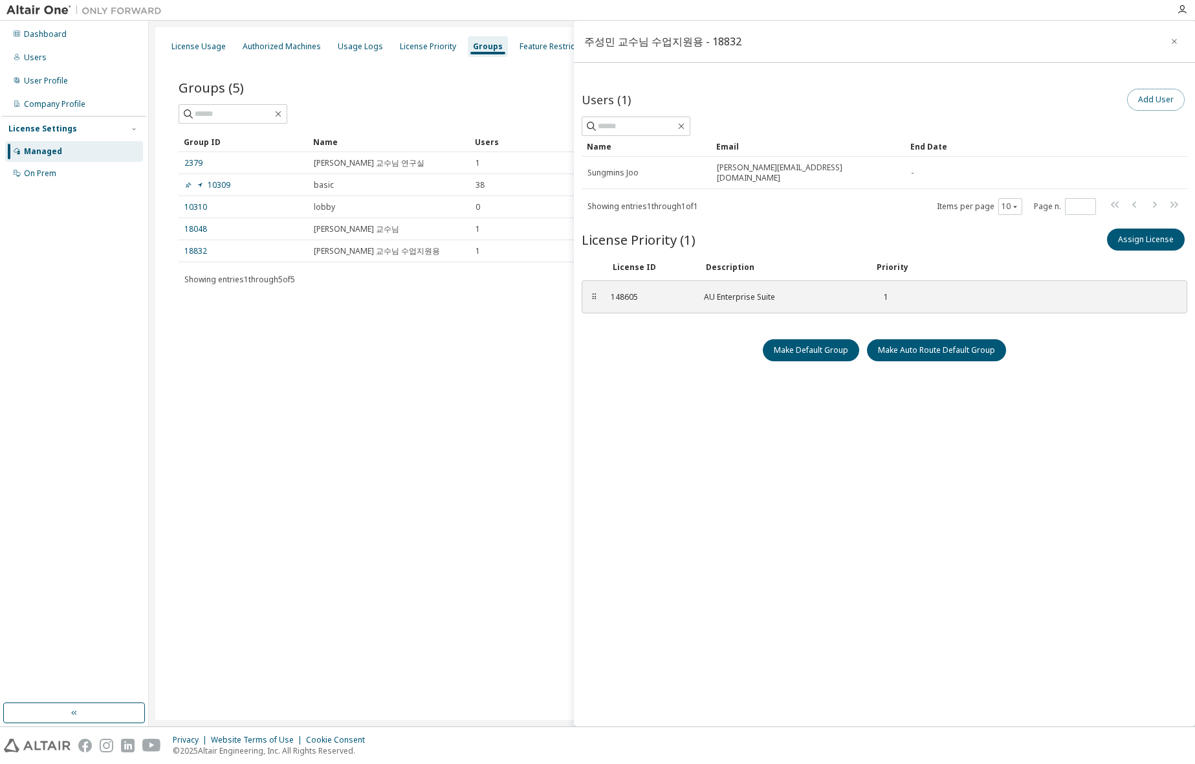
click at [1149, 98] on button "Add User" at bounding box center [1156, 100] width 58 height 22
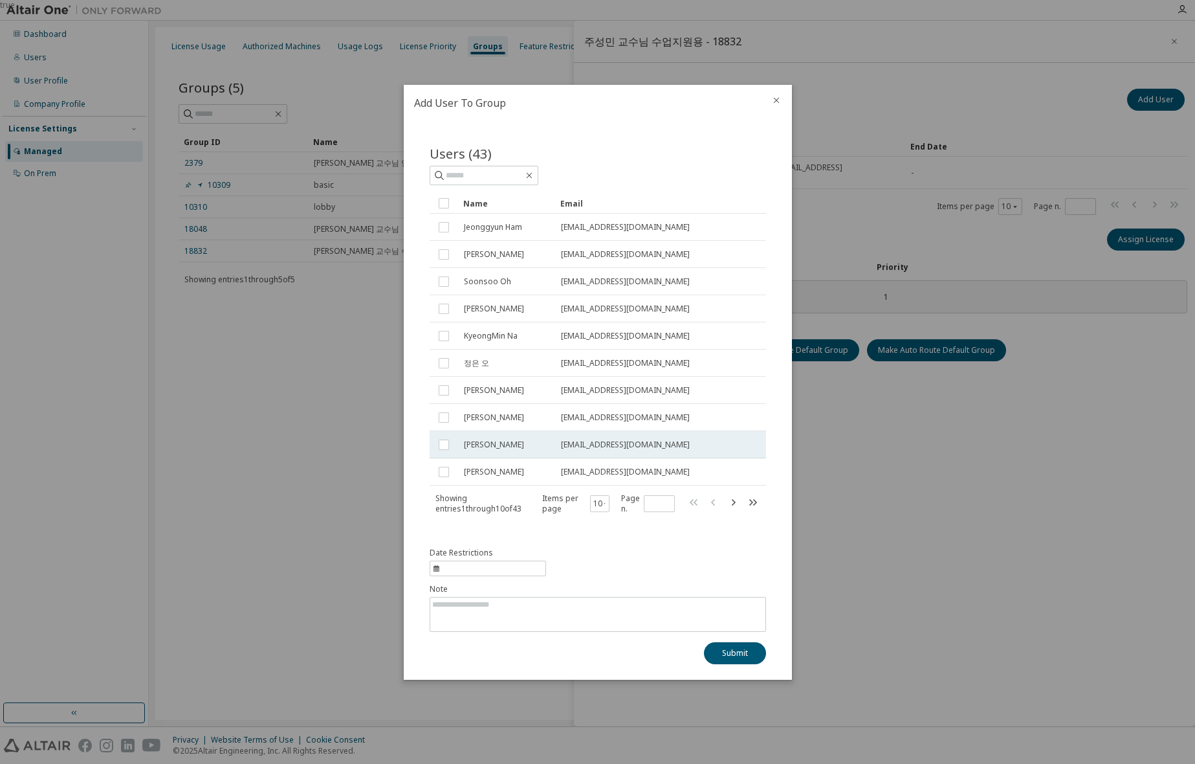
click at [496, 448] on div "[PERSON_NAME]" at bounding box center [506, 444] width 85 height 10
click at [783, 102] on div at bounding box center [776, 102] width 31 height 34
click at [777, 104] on icon "close" at bounding box center [776, 100] width 10 height 10
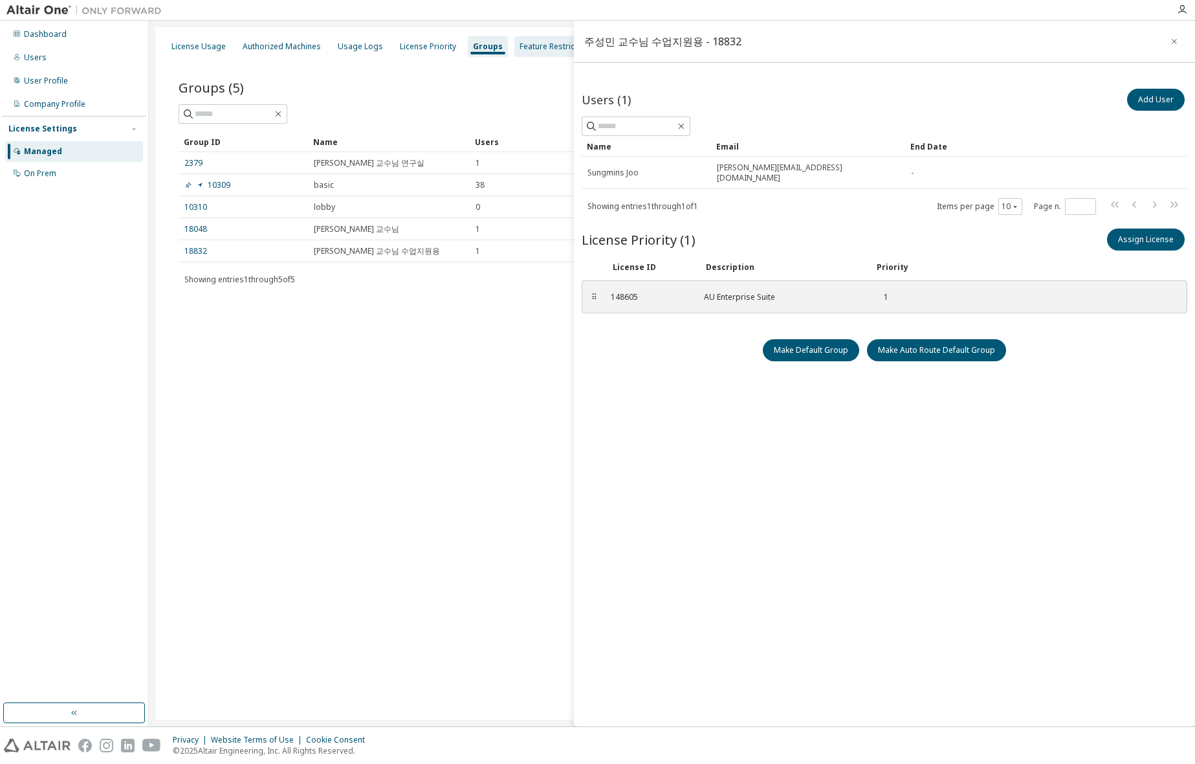
click at [526, 49] on div "Feature Restrictions" at bounding box center [557, 46] width 74 height 10
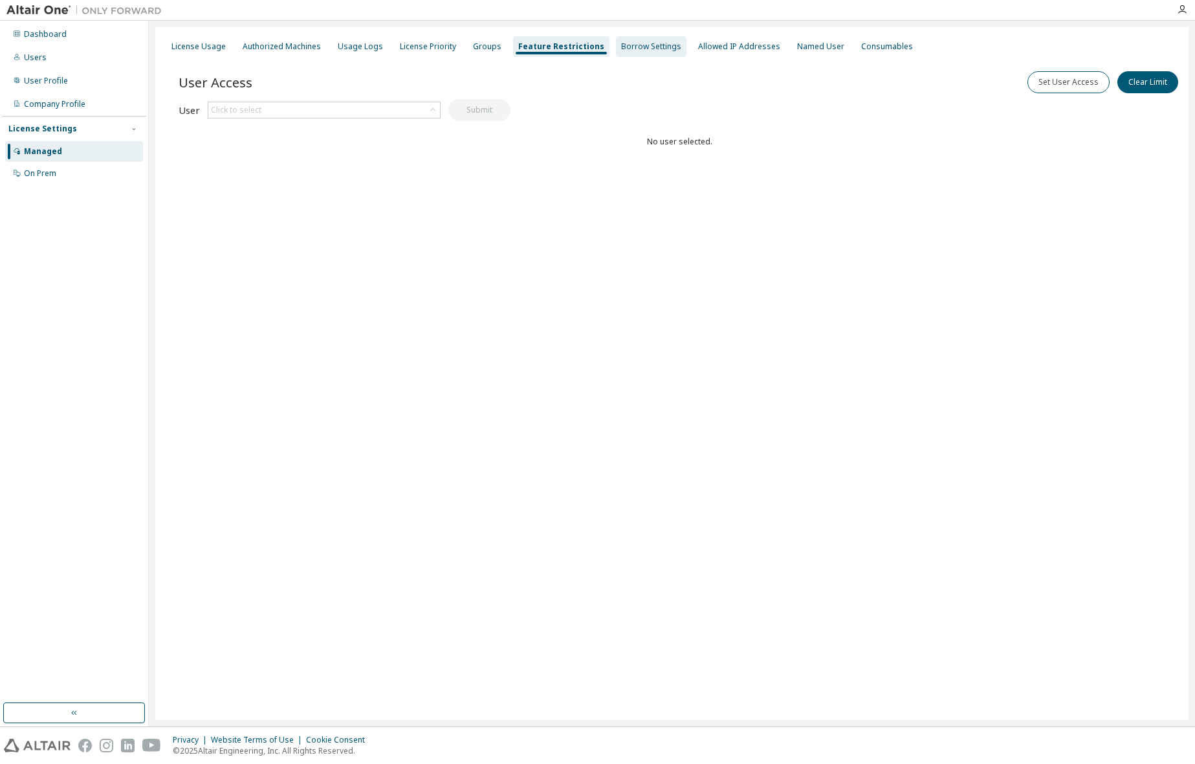
click at [631, 48] on div "Borrow Settings" at bounding box center [651, 46] width 60 height 10
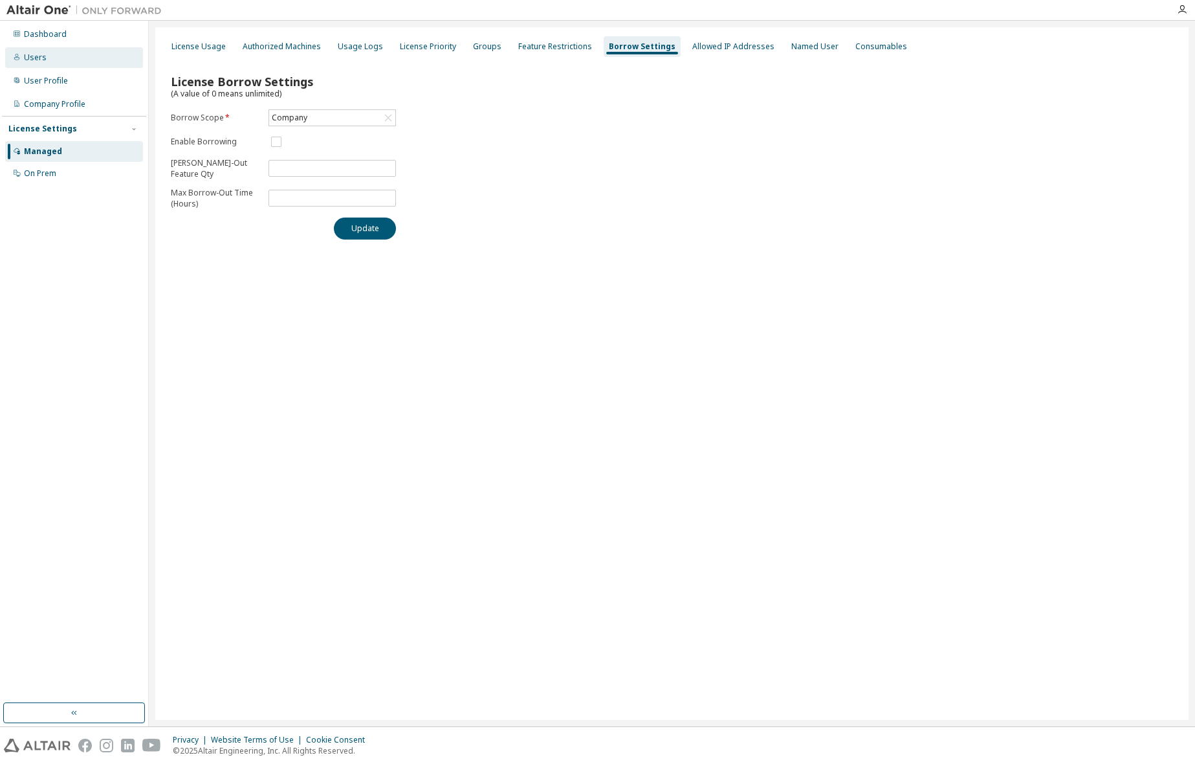
click at [42, 62] on div "Users" at bounding box center [35, 57] width 23 height 10
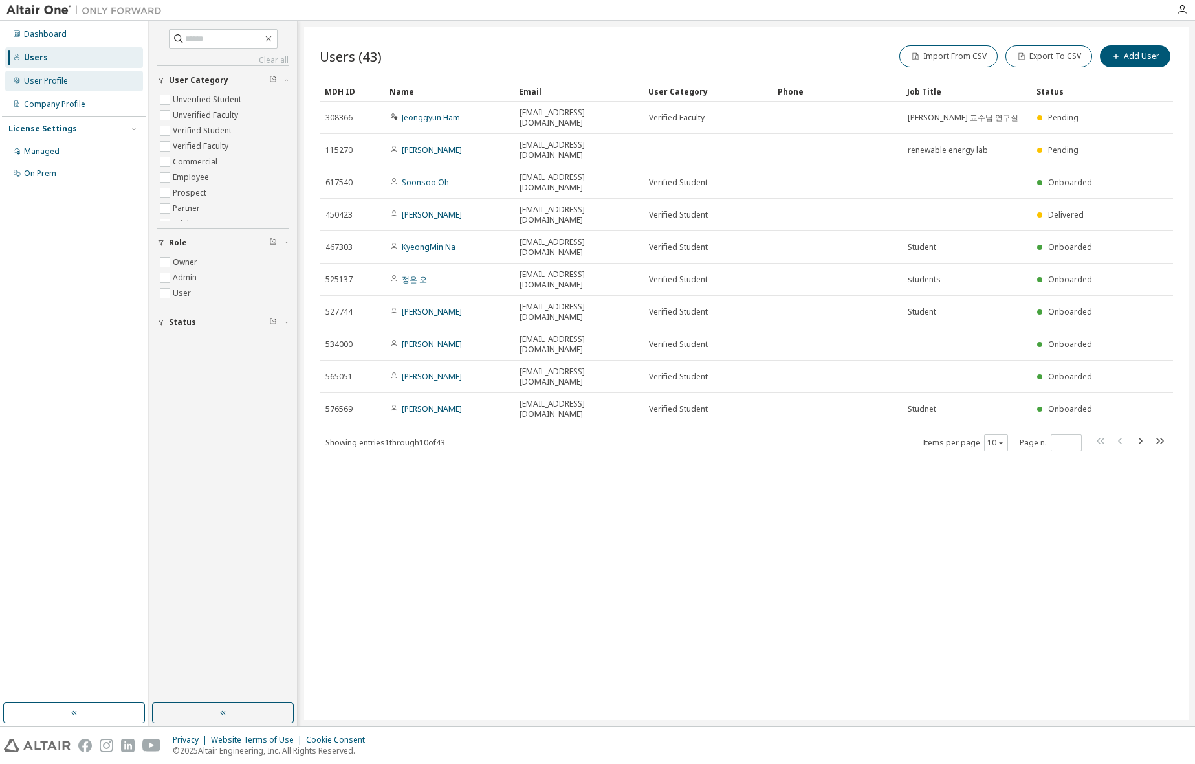
click at [41, 83] on div "User Profile" at bounding box center [46, 81] width 44 height 10
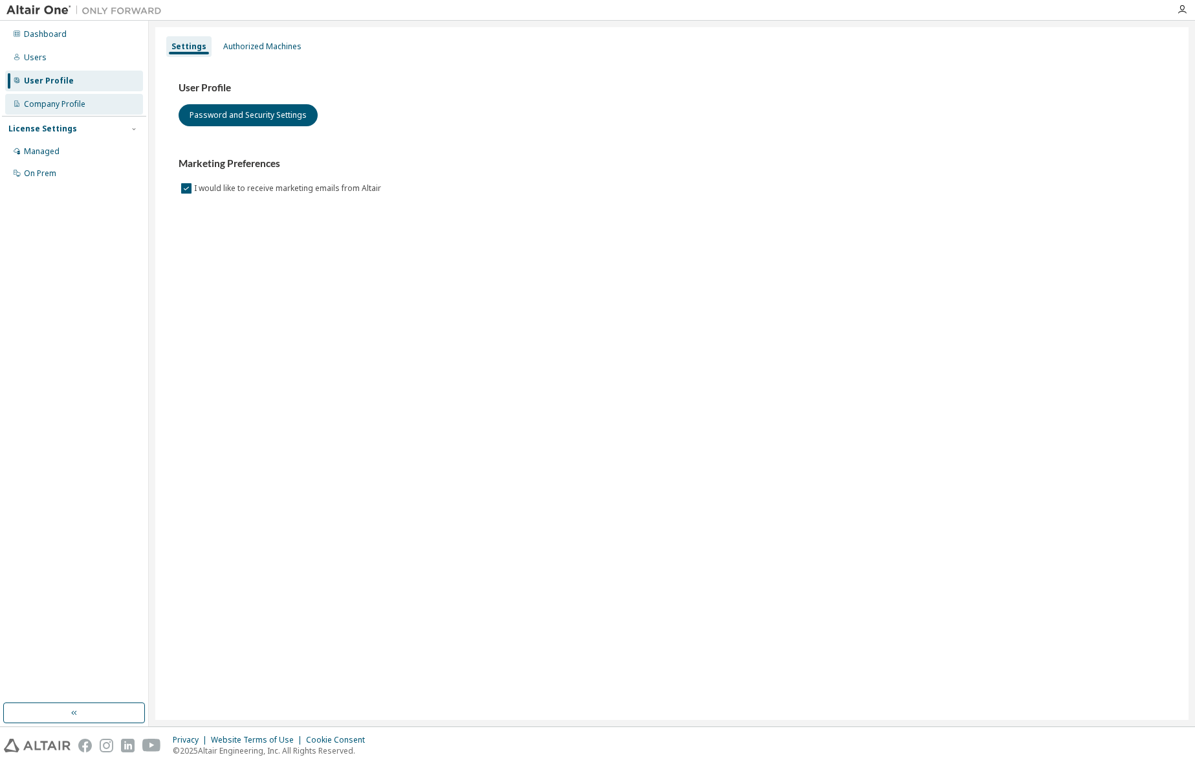
click at [50, 105] on div "Company Profile" at bounding box center [54, 104] width 61 height 10
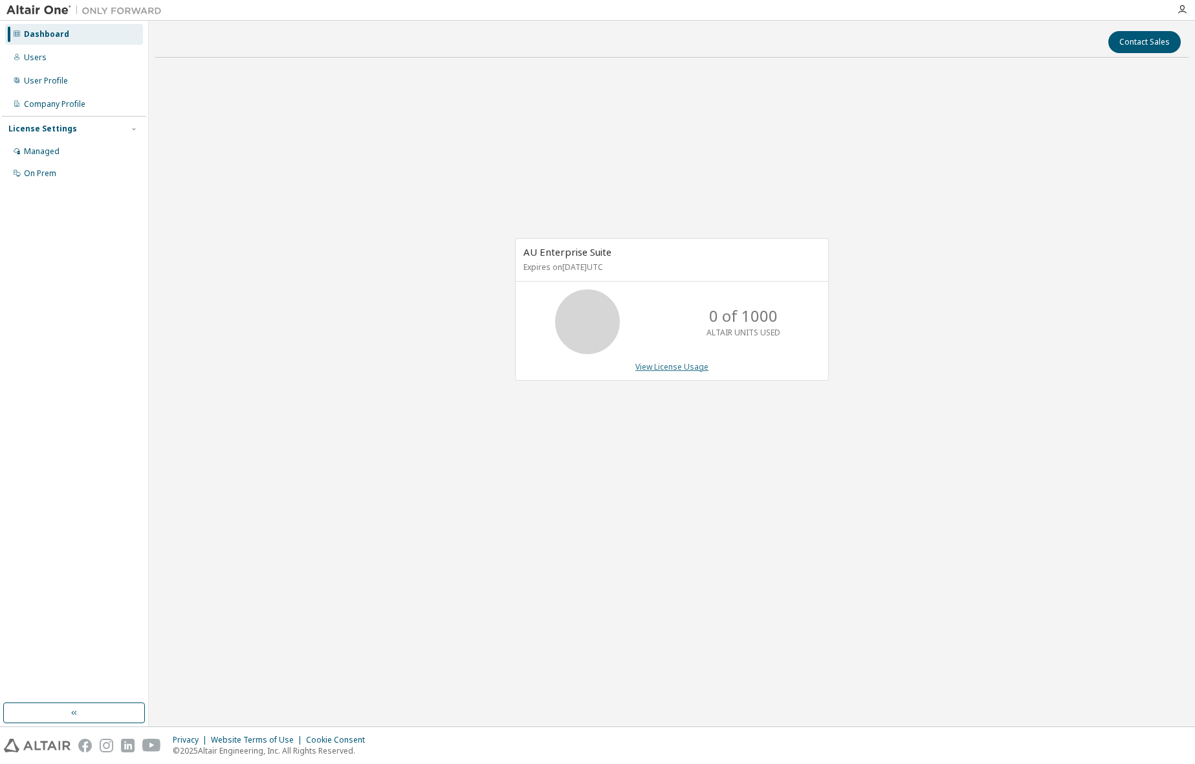
click at [650, 369] on link "View License Usage" at bounding box center [672, 366] width 73 height 11
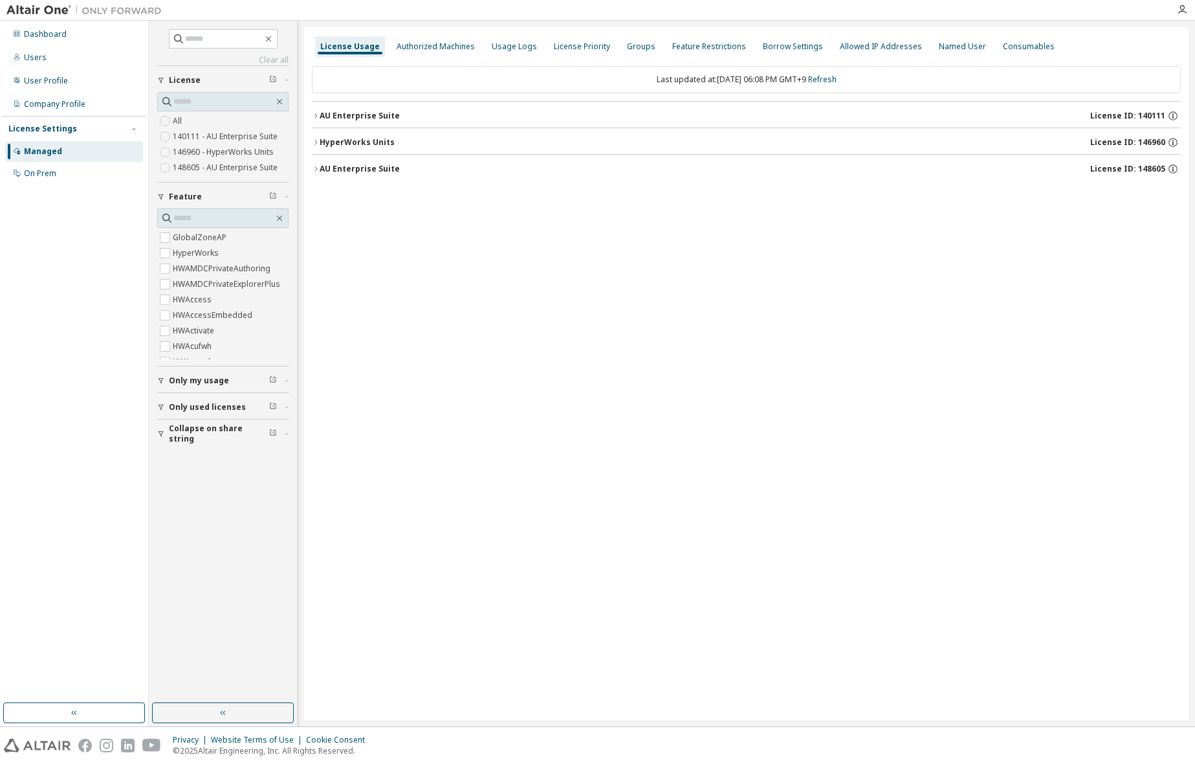
click at [181, 385] on span "Only my usage" at bounding box center [199, 380] width 60 height 10
click at [36, 173] on div "On Prem" at bounding box center [40, 173] width 32 height 10
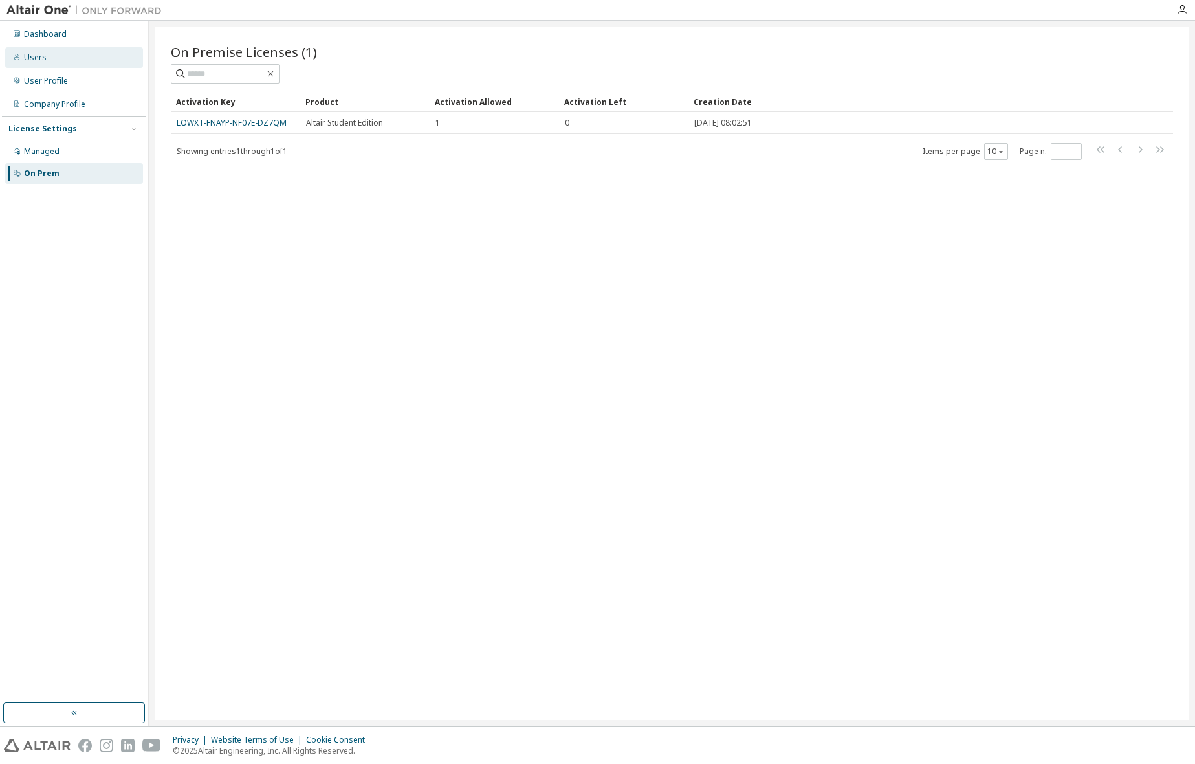
click at [45, 59] on div "Users" at bounding box center [74, 57] width 138 height 21
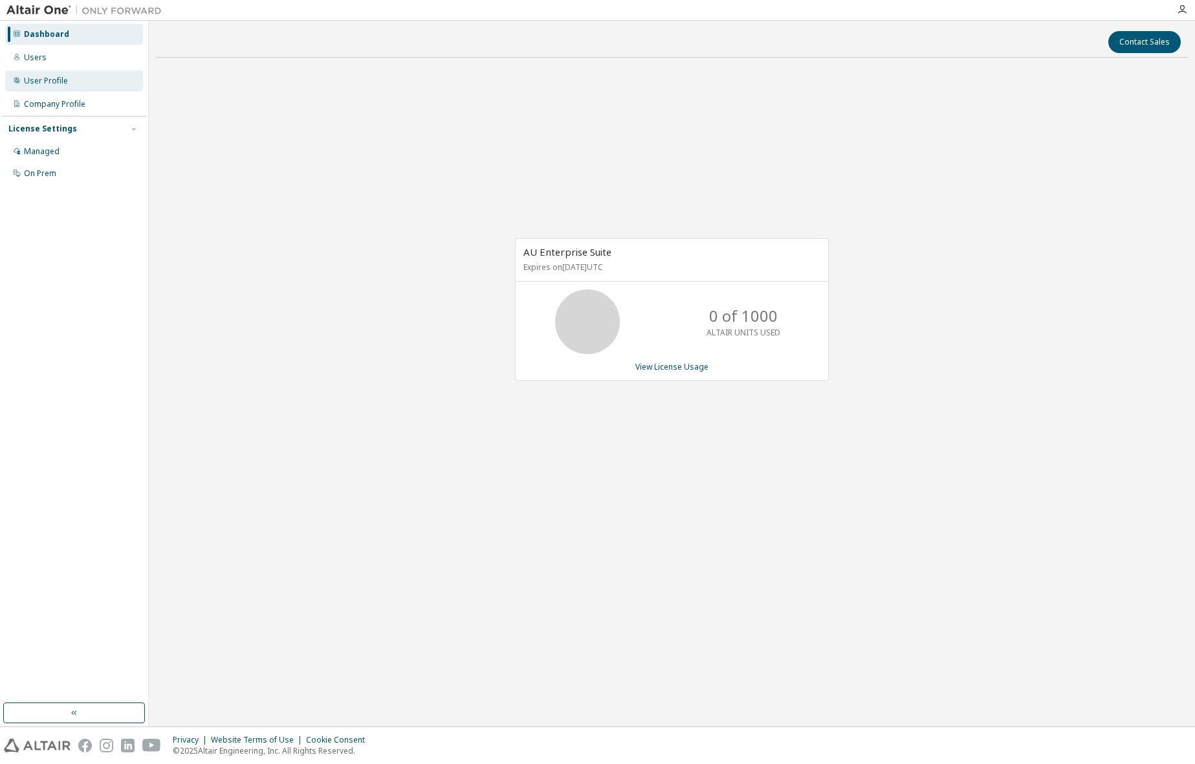
click at [49, 78] on div "User Profile" at bounding box center [46, 81] width 44 height 10
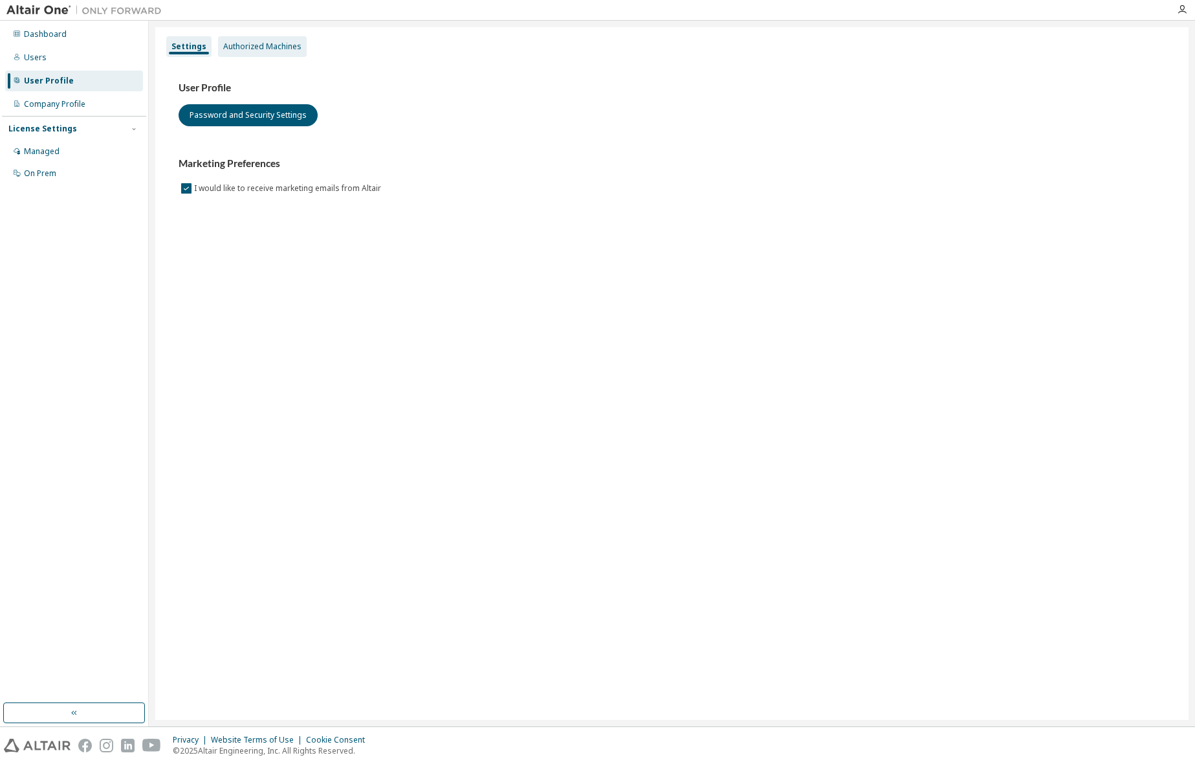
click at [250, 47] on div "Authorized Machines" at bounding box center [262, 46] width 78 height 10
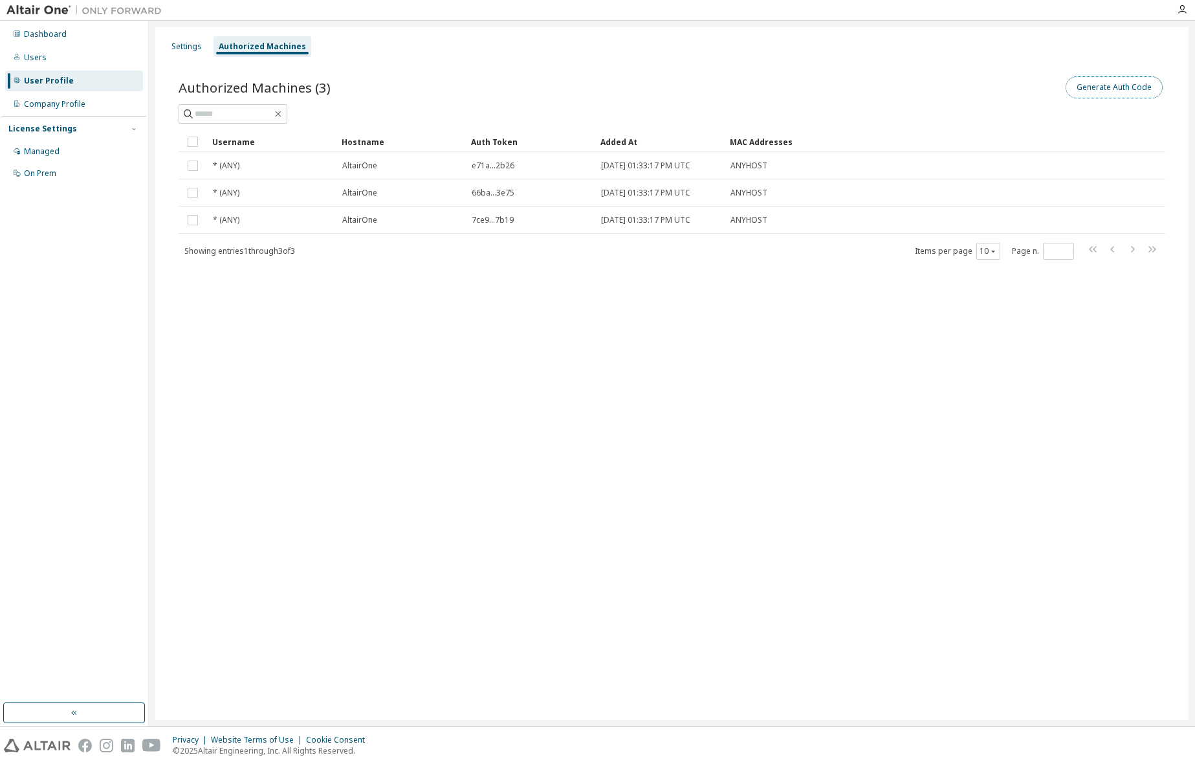
click at [1112, 87] on button "Generate Auth Code" at bounding box center [1114, 87] width 97 height 22
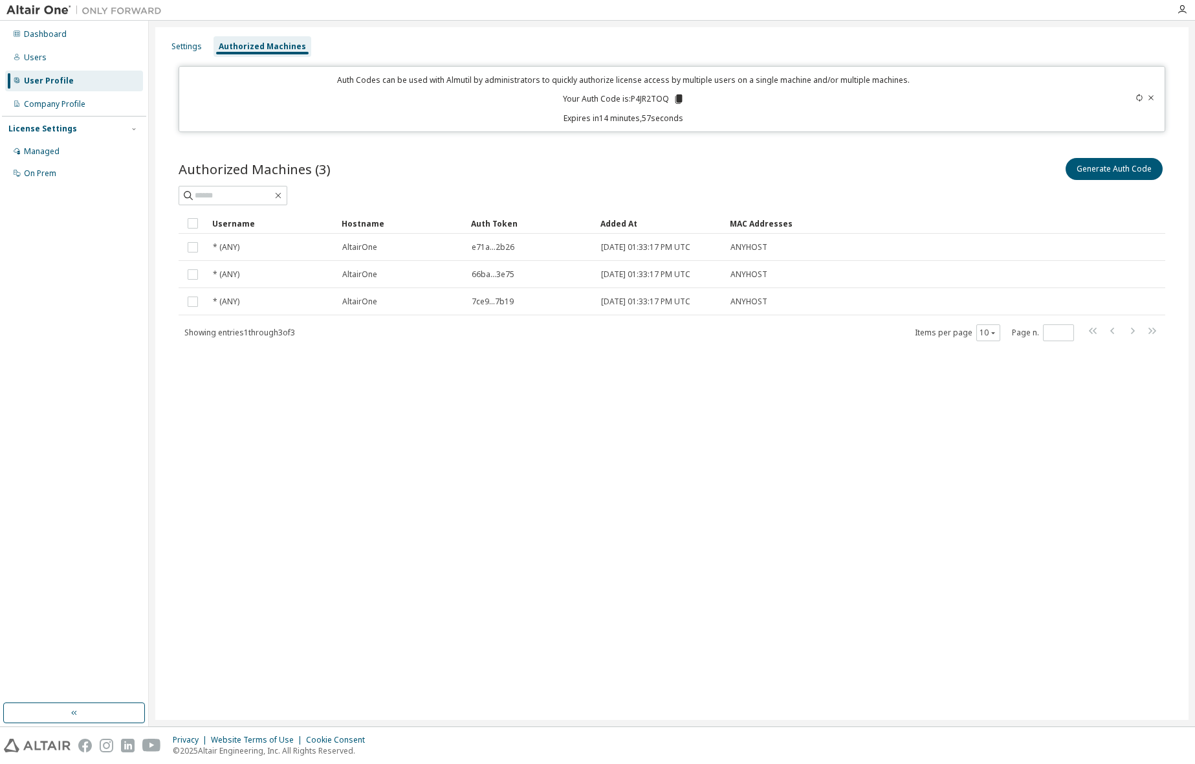
click at [680, 100] on icon at bounding box center [678, 98] width 7 height 9
click at [55, 78] on div "User Profile" at bounding box center [49, 81] width 50 height 10
click at [60, 106] on div "Company Profile" at bounding box center [54, 104] width 61 height 10
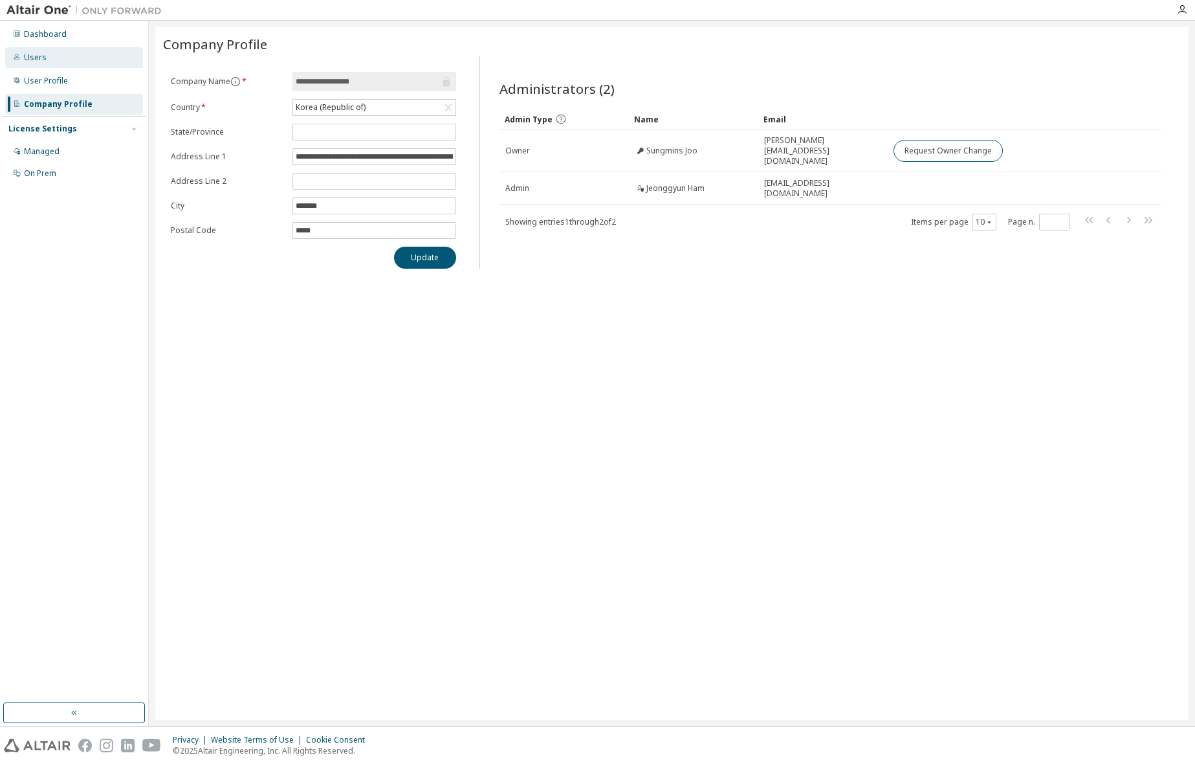
click at [48, 60] on div "Users" at bounding box center [74, 57] width 138 height 21
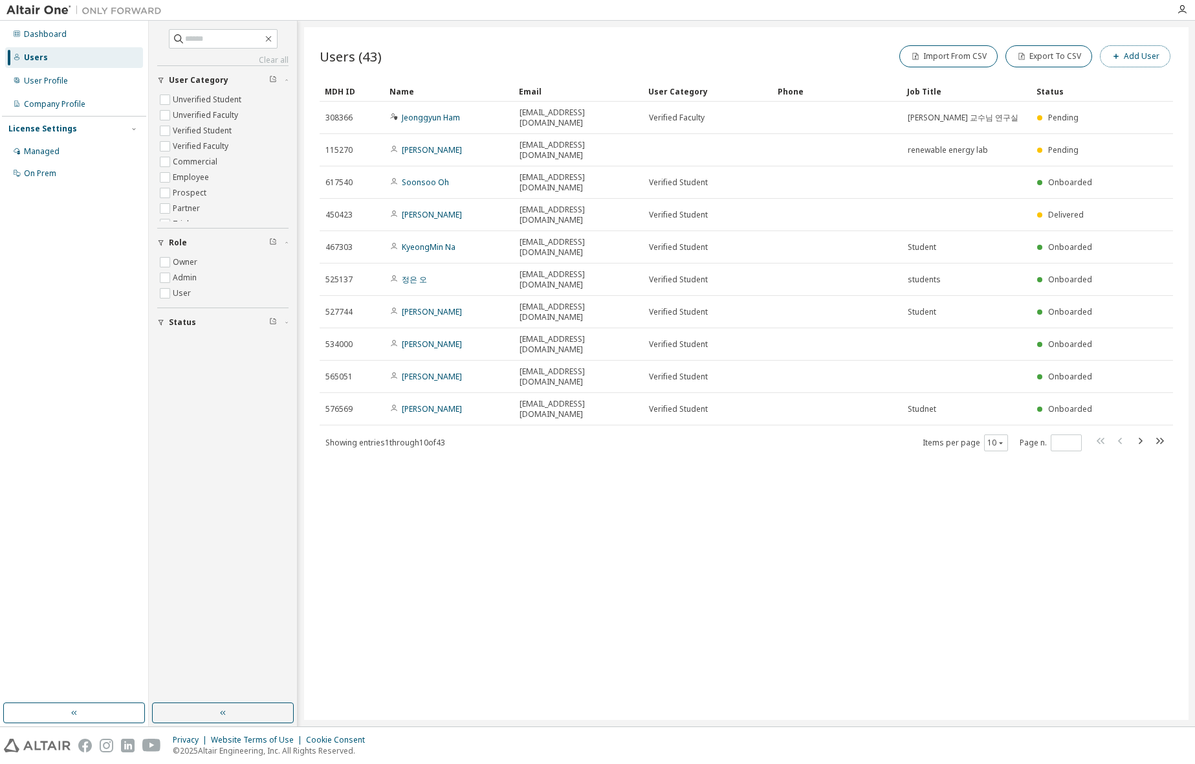
click at [1120, 56] on icon "button" at bounding box center [1117, 56] width 8 height 8
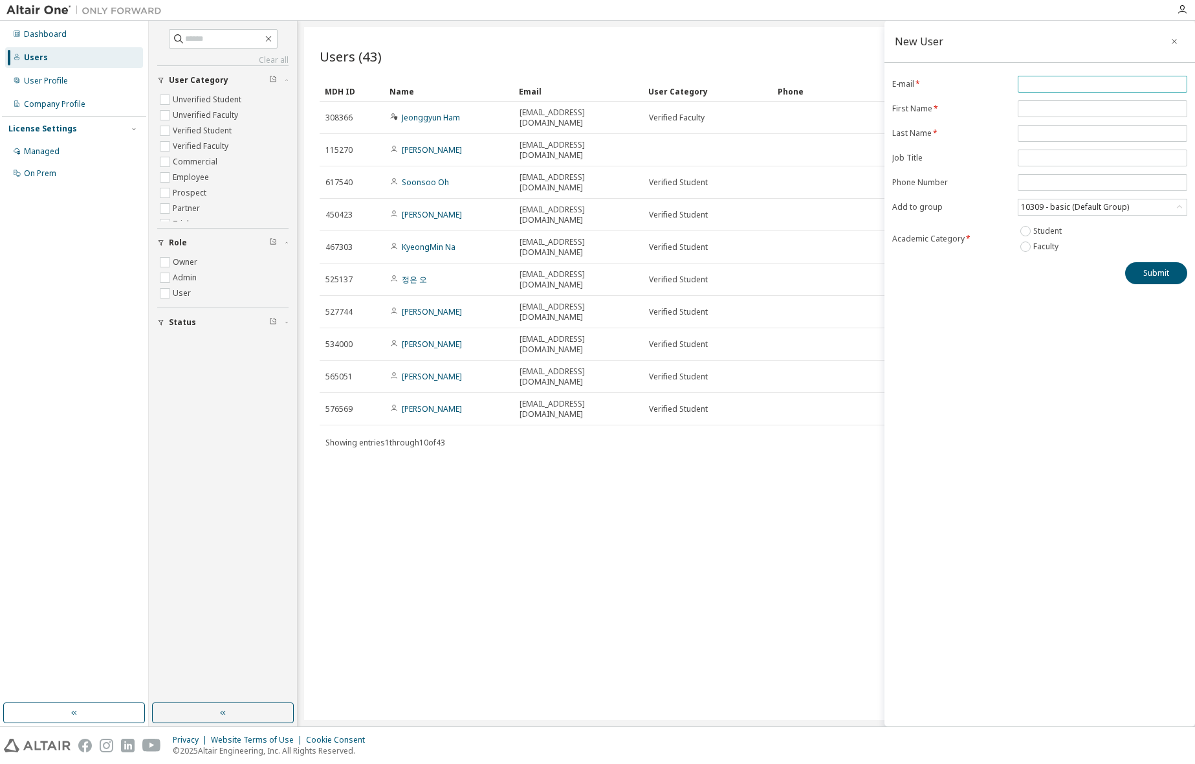
click at [1036, 86] on input "email" at bounding box center [1102, 84] width 163 height 10
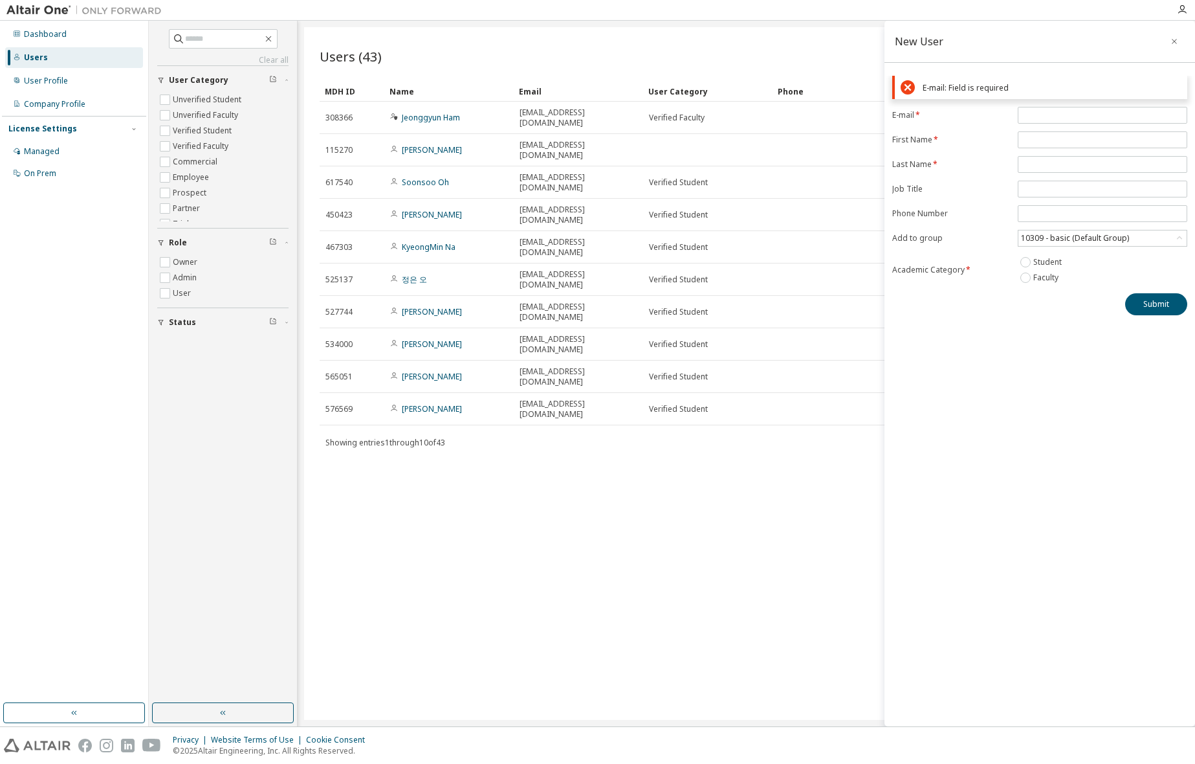
click at [959, 320] on div "New User E-mail: Field is required E-mail * First Name * Last Name * Job Title …" at bounding box center [1040, 373] width 311 height 705
